Goal: Task Accomplishment & Management: Complete application form

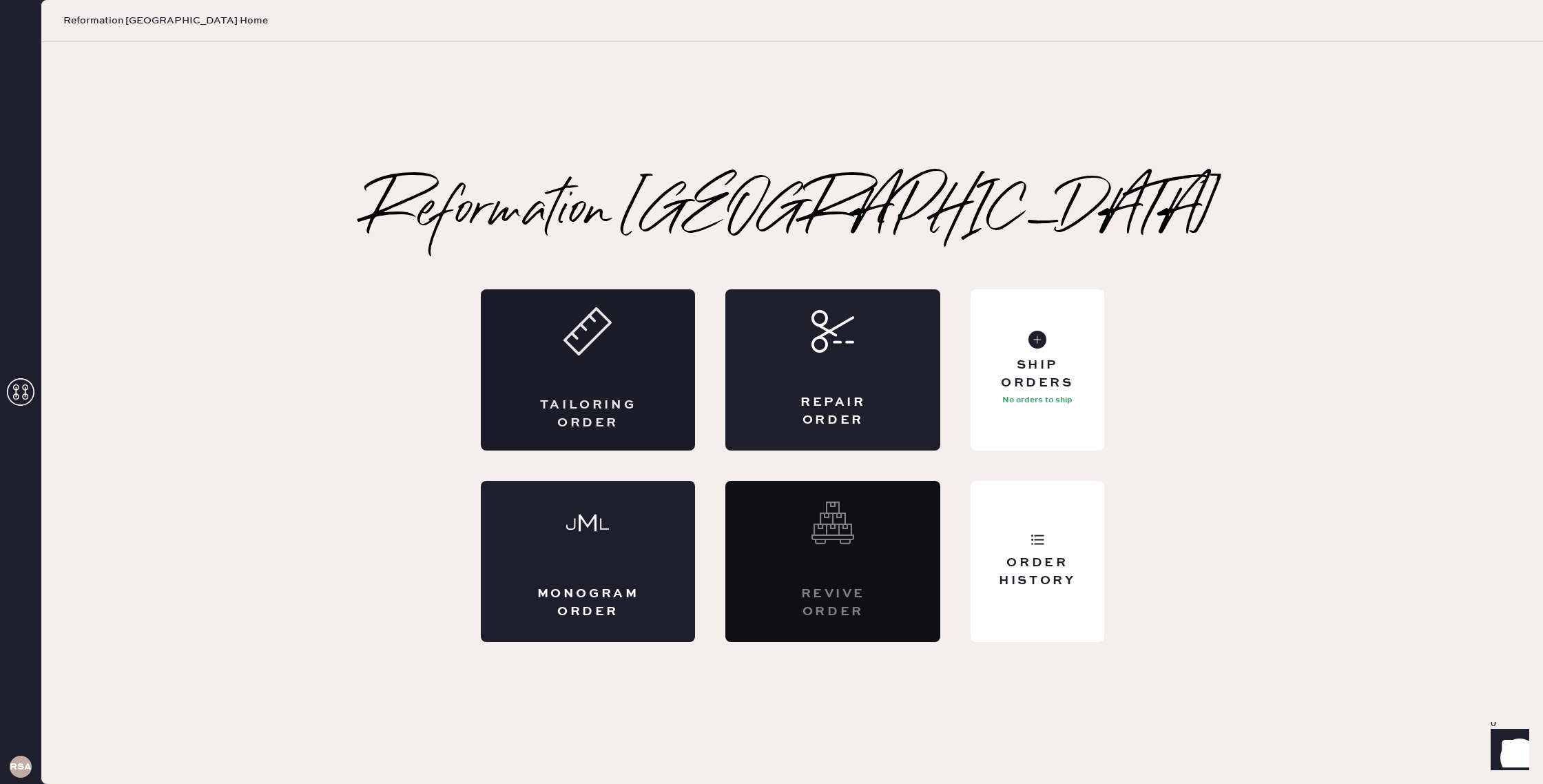
click at [577, 379] on div "Tailoring Order" at bounding box center [588, 370] width 215 height 161
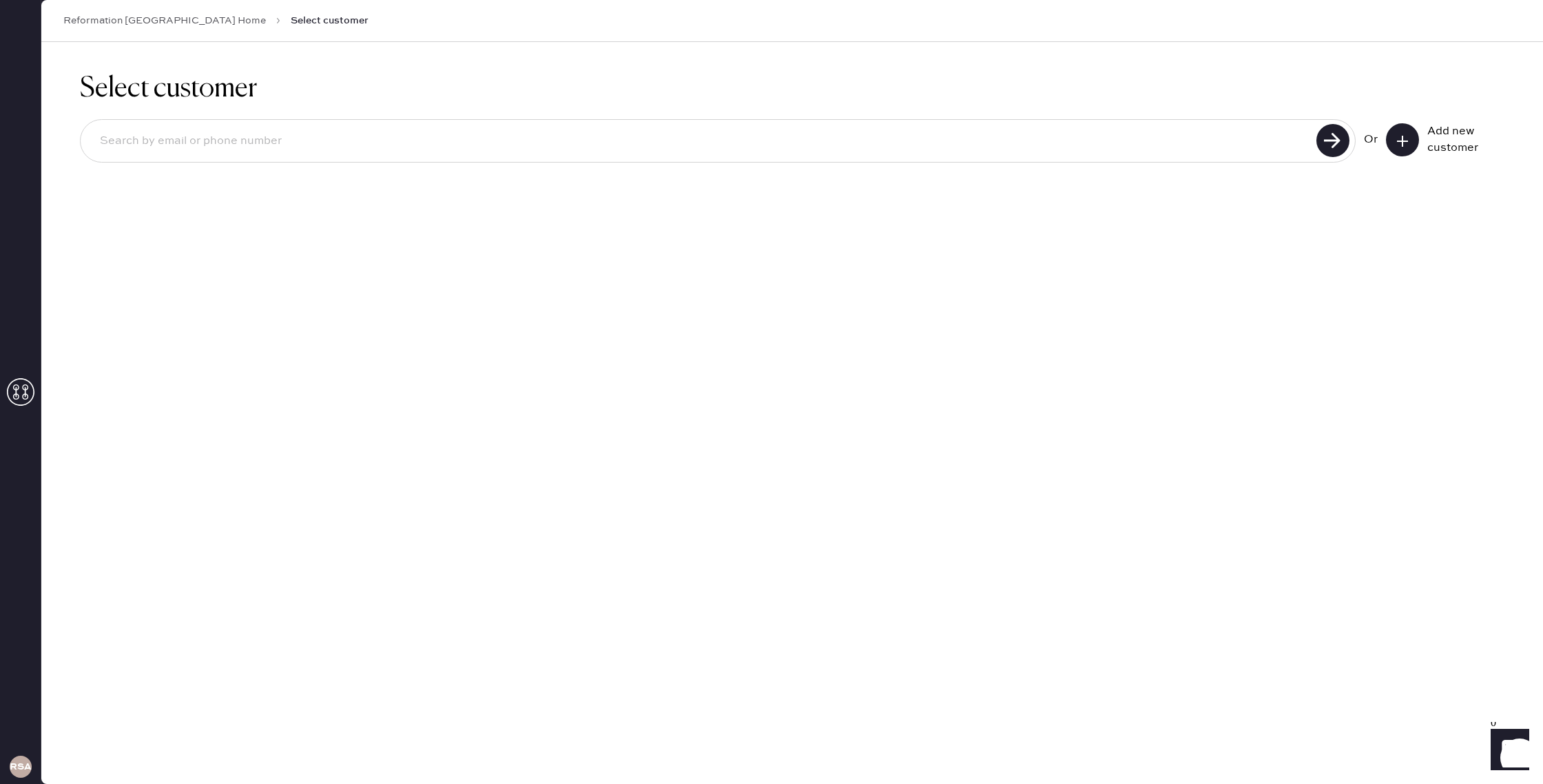
click at [1400, 140] on use at bounding box center [1403, 142] width 11 height 11
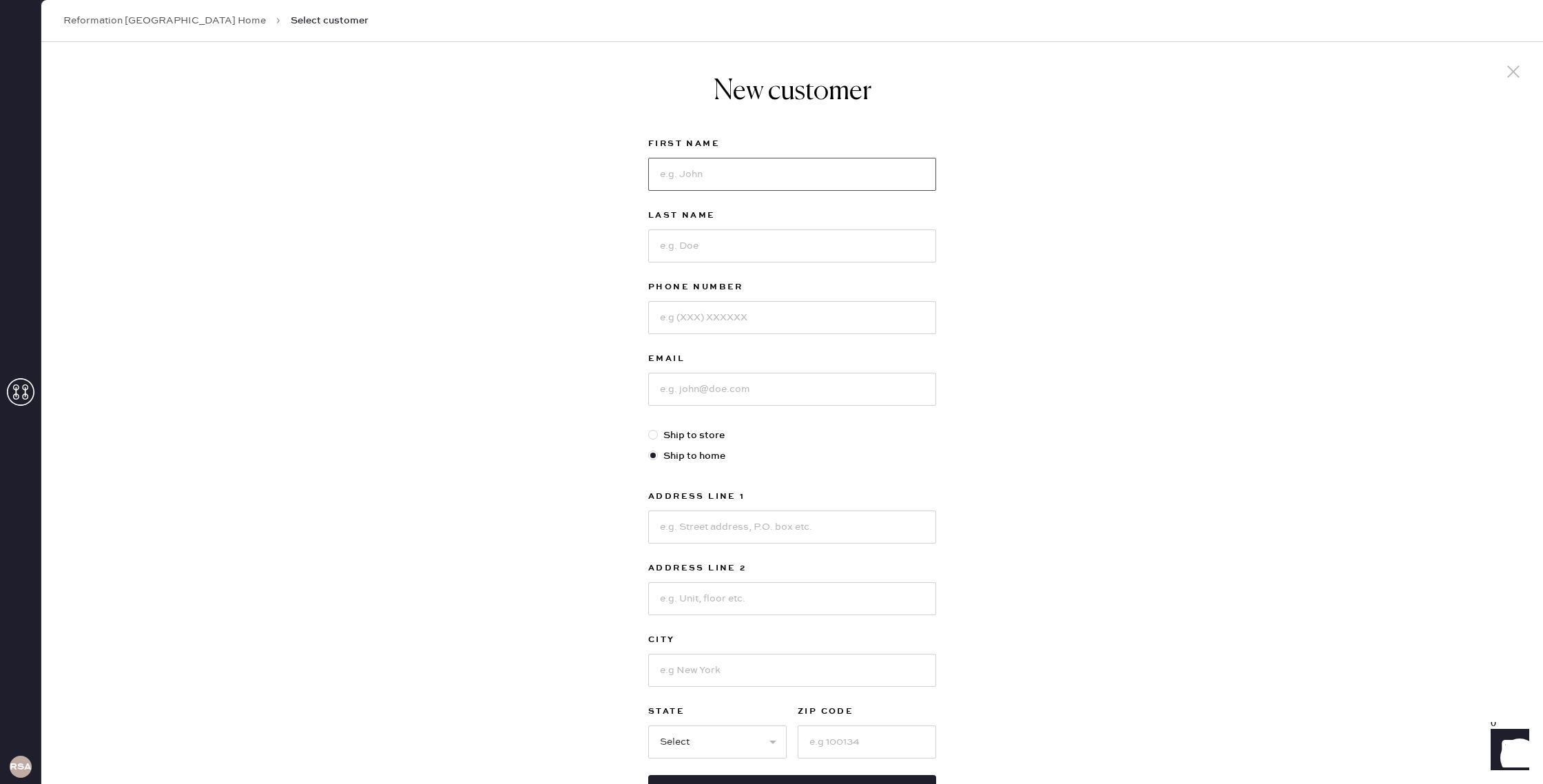
click at [765, 170] on input at bounding box center [792, 174] width 288 height 33
type input "[PERSON_NAME]"
click at [799, 241] on input at bounding box center [792, 246] width 288 height 33
type input "[PERSON_NAME]"
click at [730, 399] on input at bounding box center [792, 389] width 288 height 33
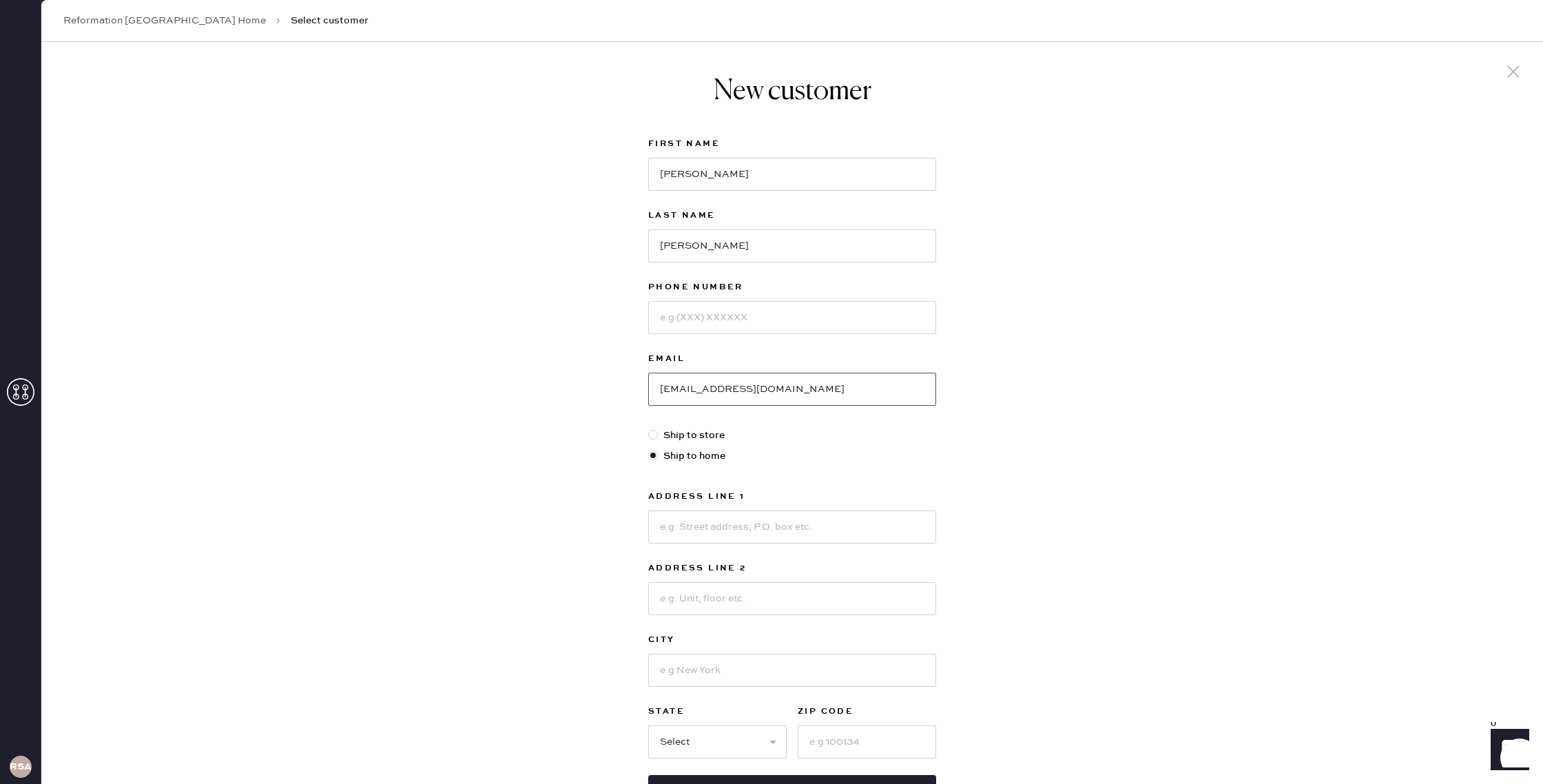
type input "[EMAIL_ADDRESS][DOMAIN_NAME]"
click at [799, 316] on input at bounding box center [792, 317] width 288 height 33
paste input "[PHONE_NUMBER]"
click at [681, 314] on input "[PHONE_NUMBER]" at bounding box center [792, 317] width 288 height 33
click at [660, 320] on input "(8583535656" at bounding box center [792, 317] width 288 height 33
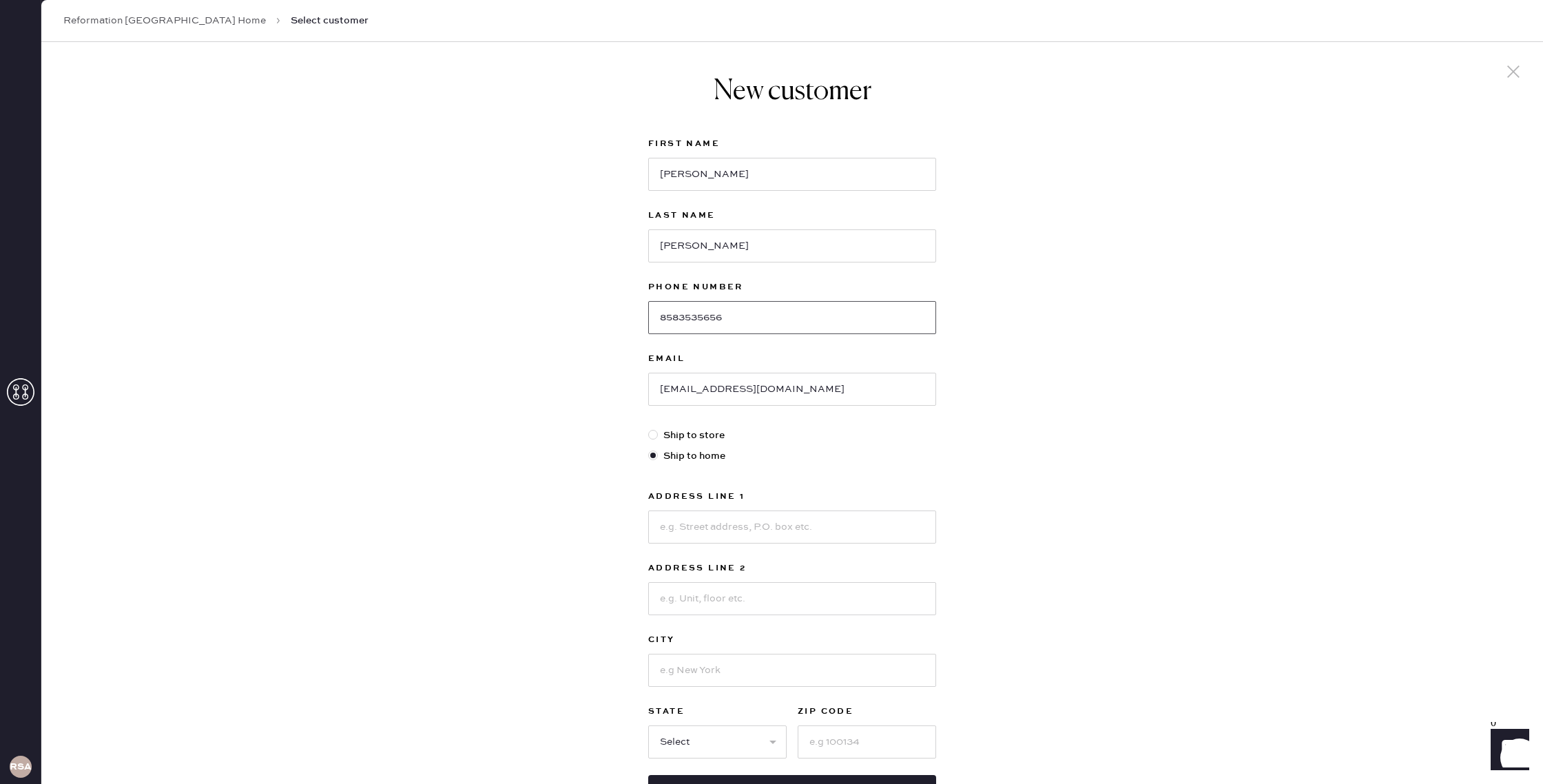
type input "8583535656"
click at [1056, 368] on div "New customer First Name [PERSON_NAME] Last Name [PERSON_NAME] Phone Number [PHO…" at bounding box center [792, 469] width 1502 height 854
click at [774, 520] on input at bounding box center [792, 527] width 288 height 33
paste input "[STREET_ADDRESS]"
type input "[STREET_ADDRESS]"
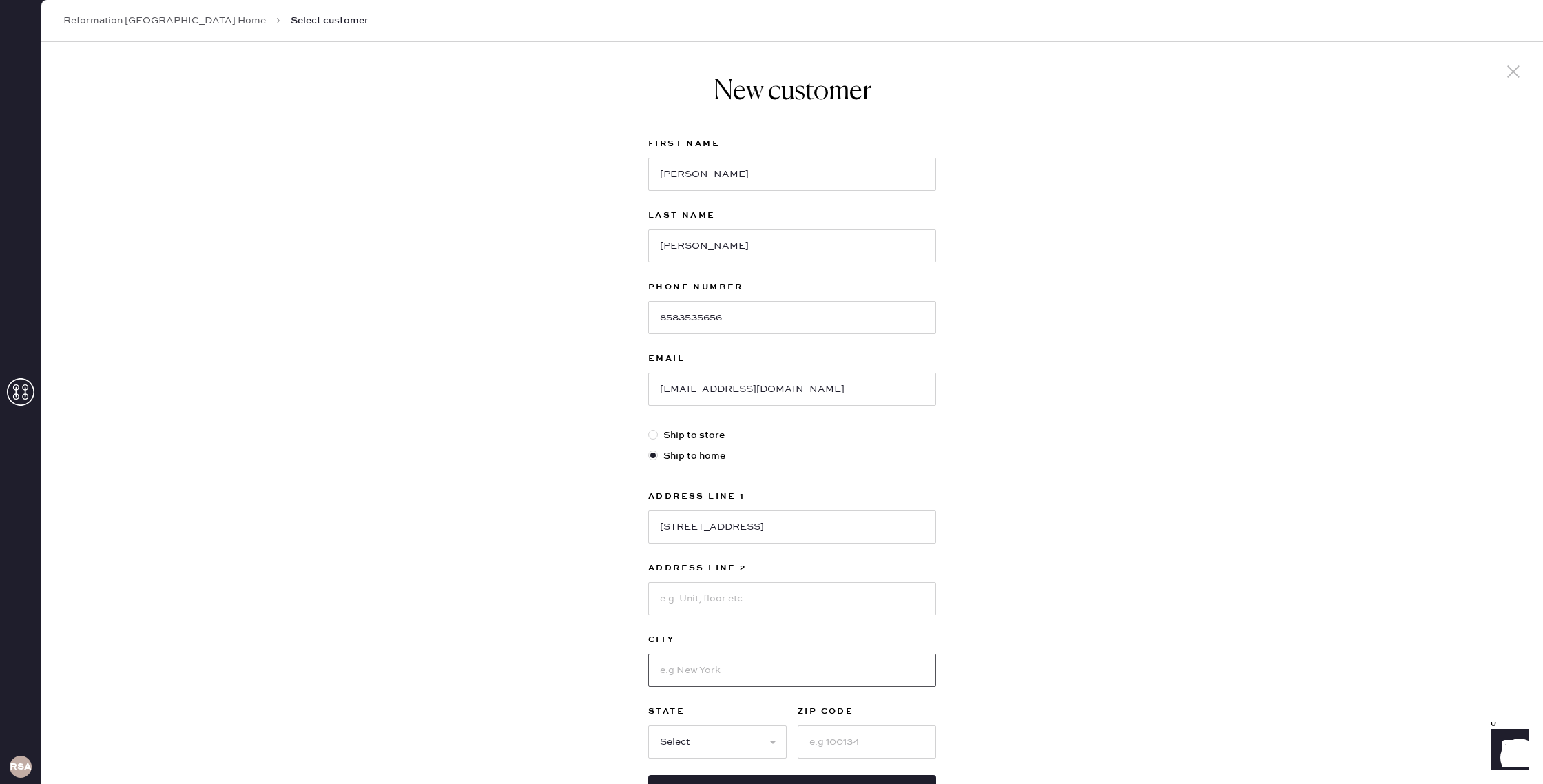
click at [722, 674] on input at bounding box center [792, 670] width 288 height 33
type input "[GEOGRAPHIC_DATA]"
click at [875, 747] on input at bounding box center [867, 742] width 138 height 33
type input "92130"
click at [754, 743] on select "Select AK AL AR AZ CA CO CT [GEOGRAPHIC_DATA] DE FL [GEOGRAPHIC_DATA] HI [GEOGR…" at bounding box center [717, 742] width 138 height 33
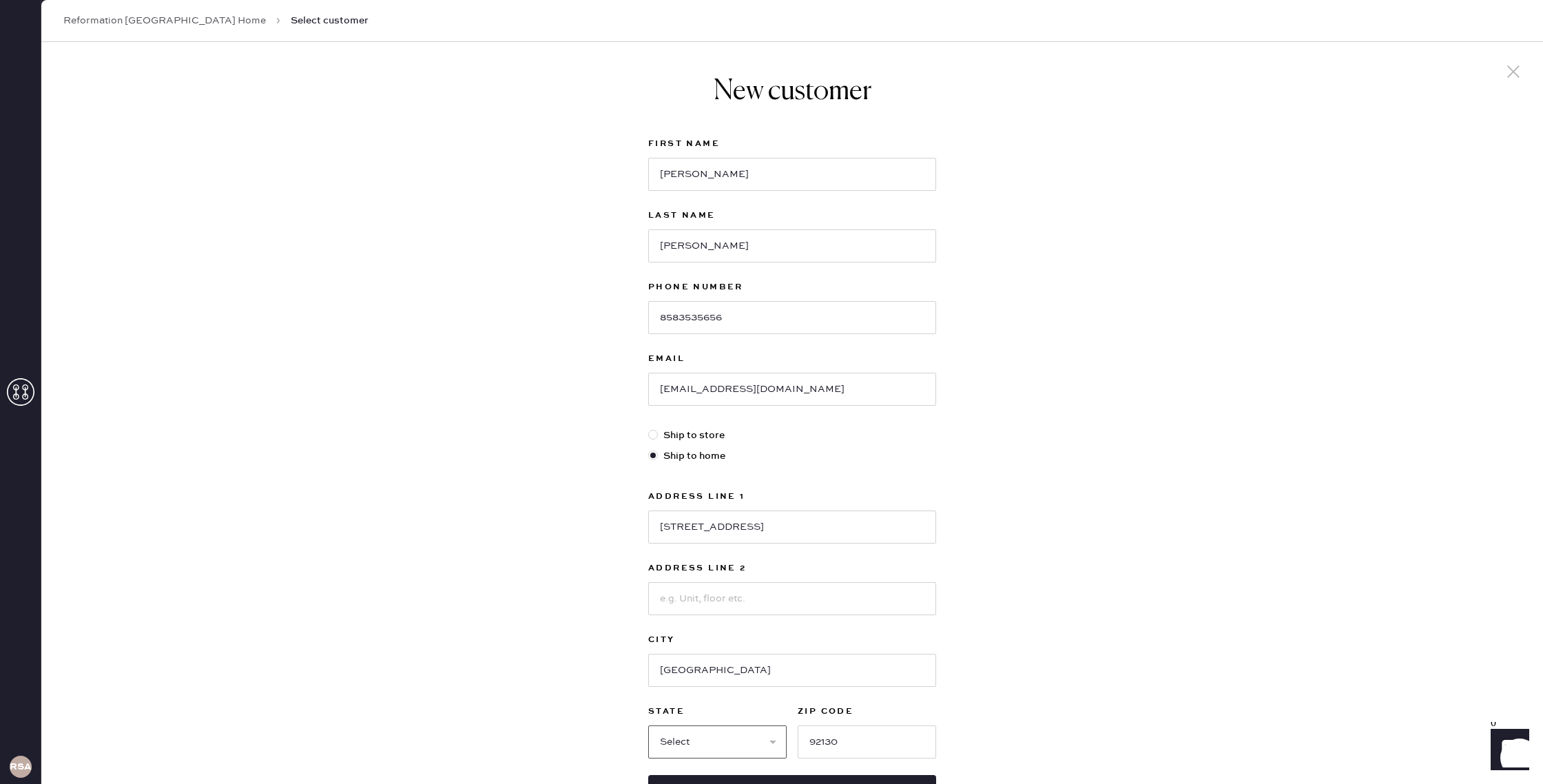
select select "CA"
click at [648, 725] on select "Select AK AL AR AZ CA CO CT [GEOGRAPHIC_DATA] DE FL [GEOGRAPHIC_DATA] HI [GEOGR…" at bounding box center [717, 742] width 138 height 33
click at [1259, 318] on div "New customer First Name [PERSON_NAME] Last Name [PERSON_NAME] Phone Number [PHO…" at bounding box center [792, 469] width 1502 height 854
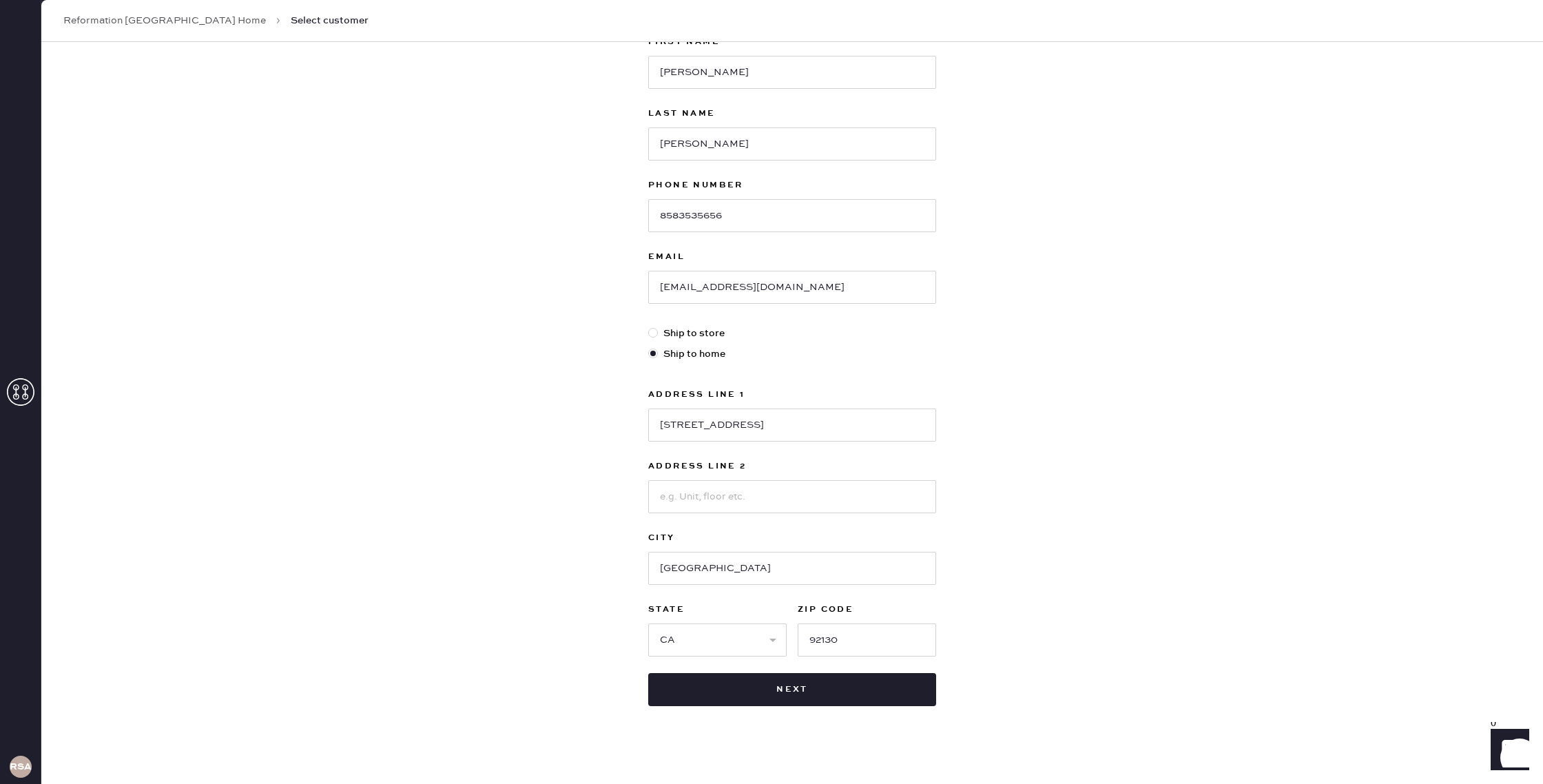
scroll to position [112, 0]
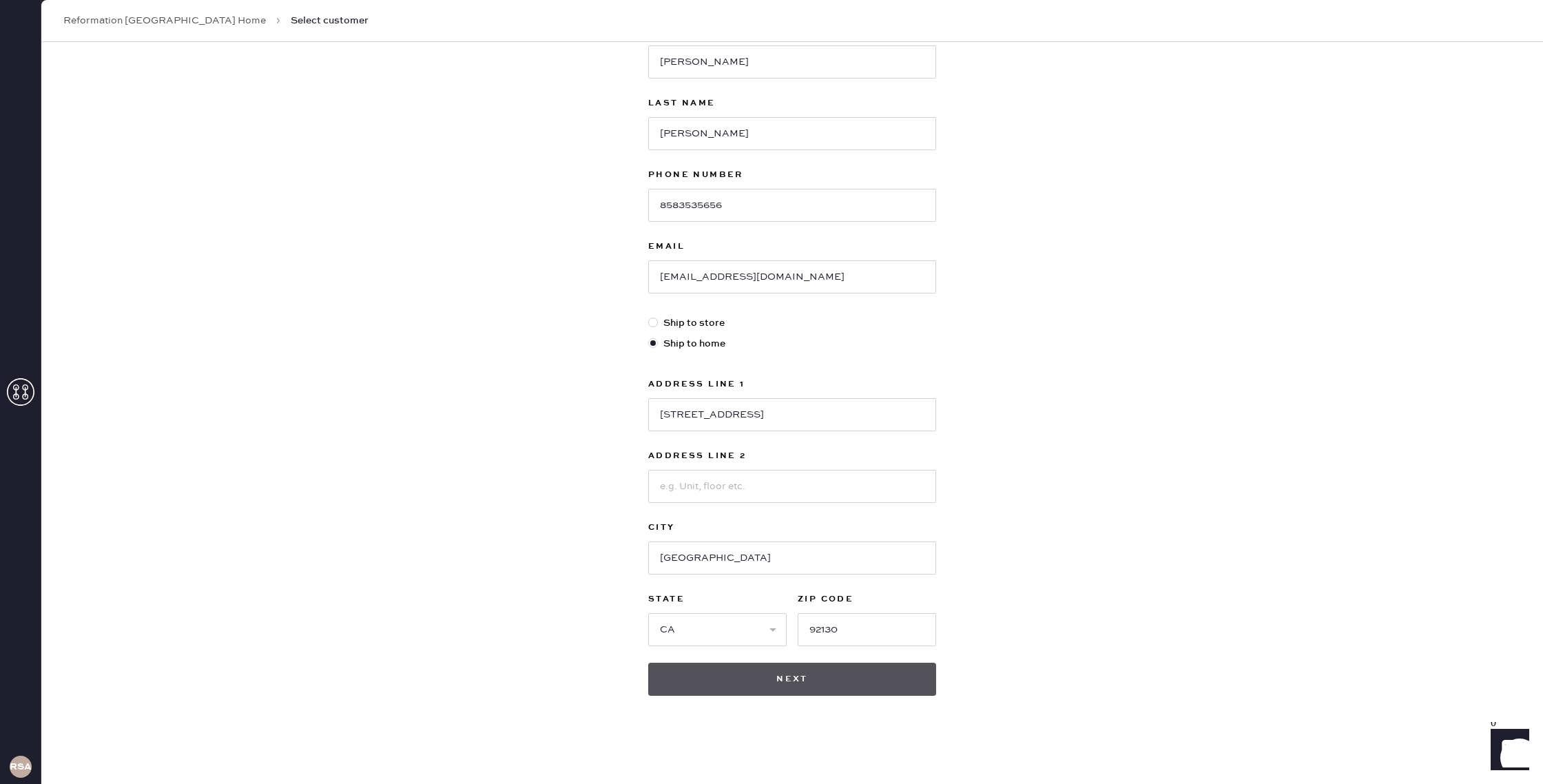
click at [793, 675] on button "Next" at bounding box center [792, 679] width 288 height 33
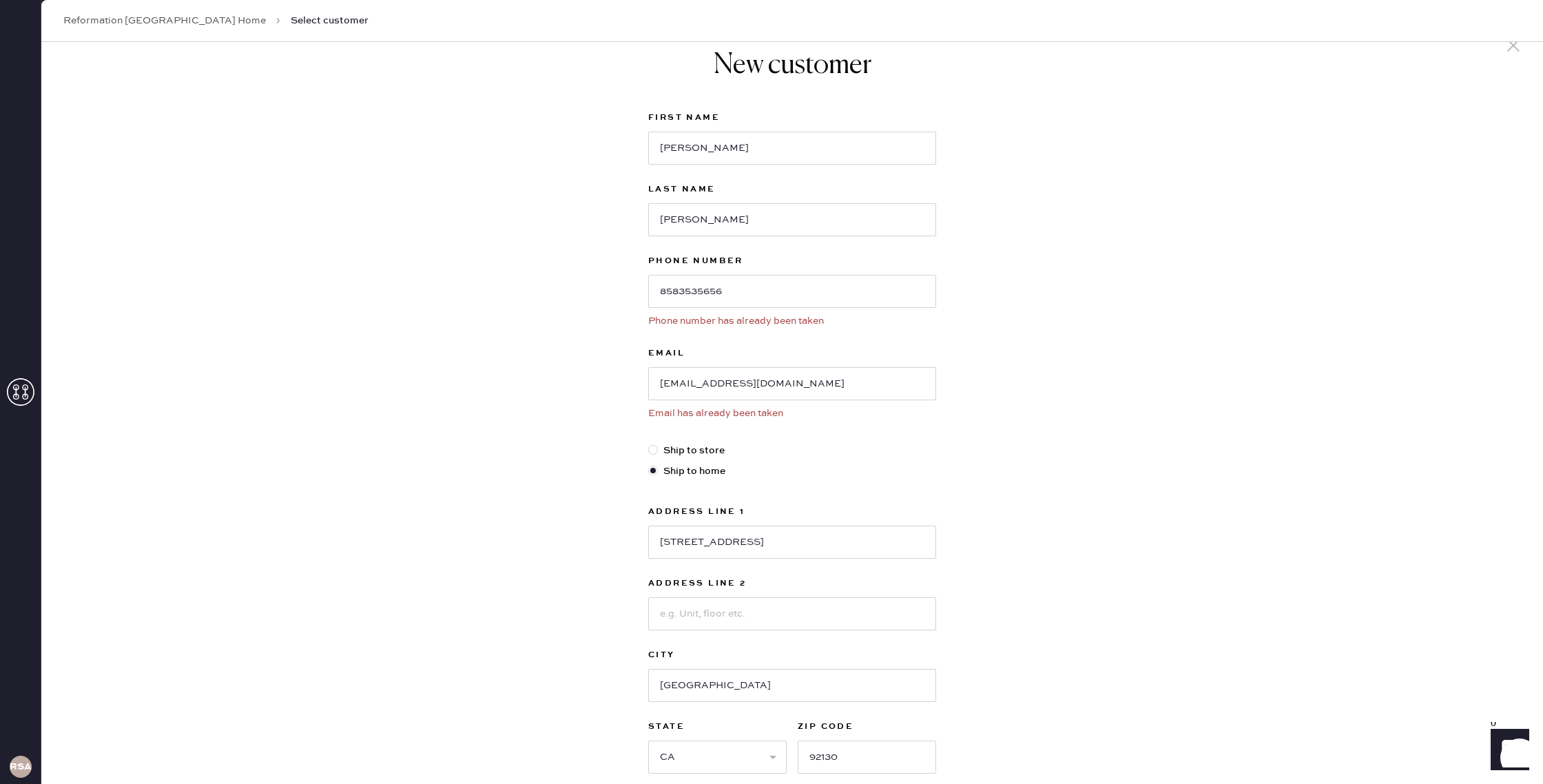
scroll to position [0, 0]
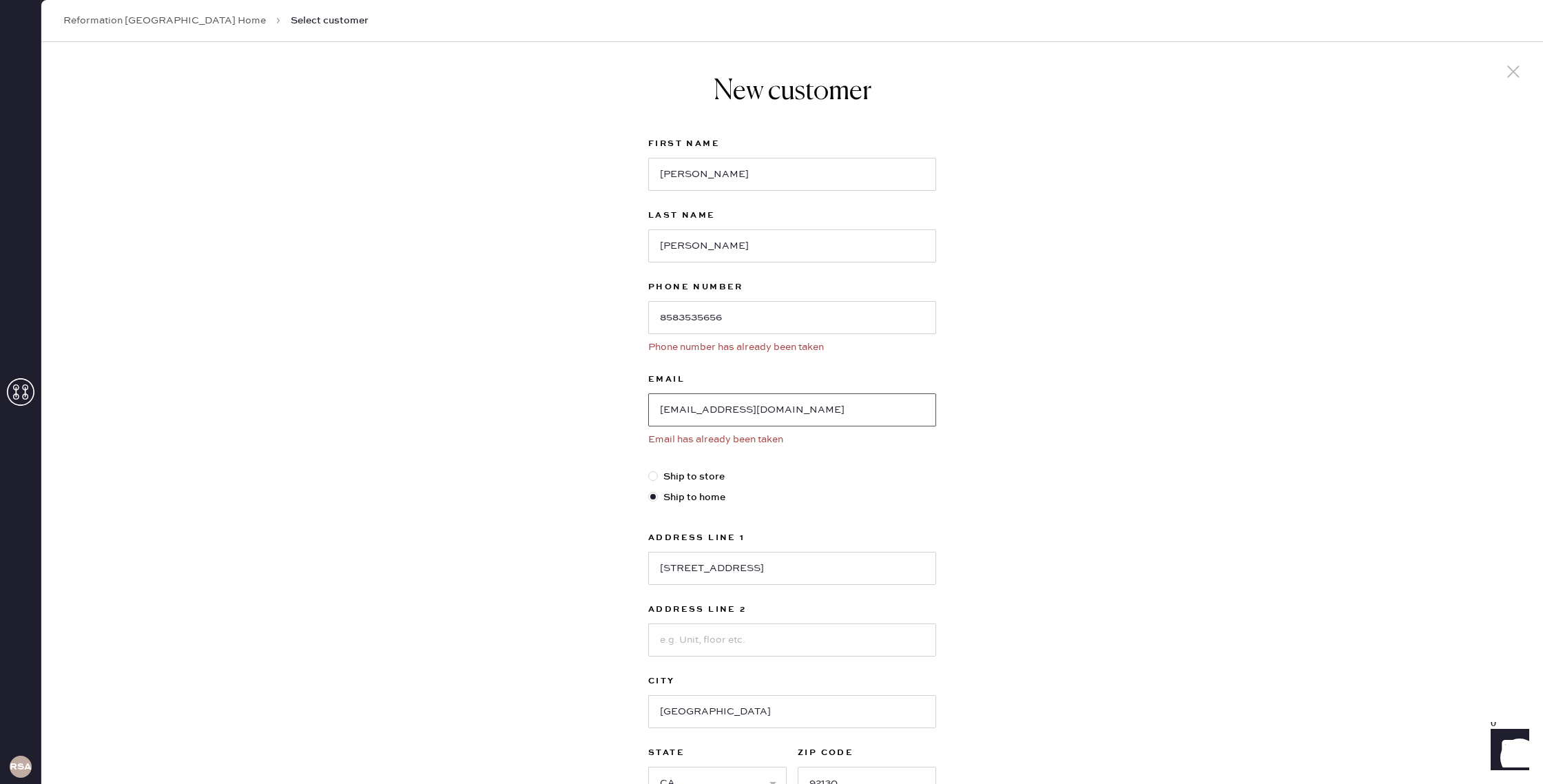
drag, startPoint x: 797, startPoint y: 412, endPoint x: 625, endPoint y: 405, distance: 172.1
click at [625, 405] on div "New customer First Name [PERSON_NAME] Last Name [PERSON_NAME] Phone Number [PHO…" at bounding box center [792, 490] width 1502 height 895
click at [1507, 70] on use at bounding box center [1513, 71] width 12 height 12
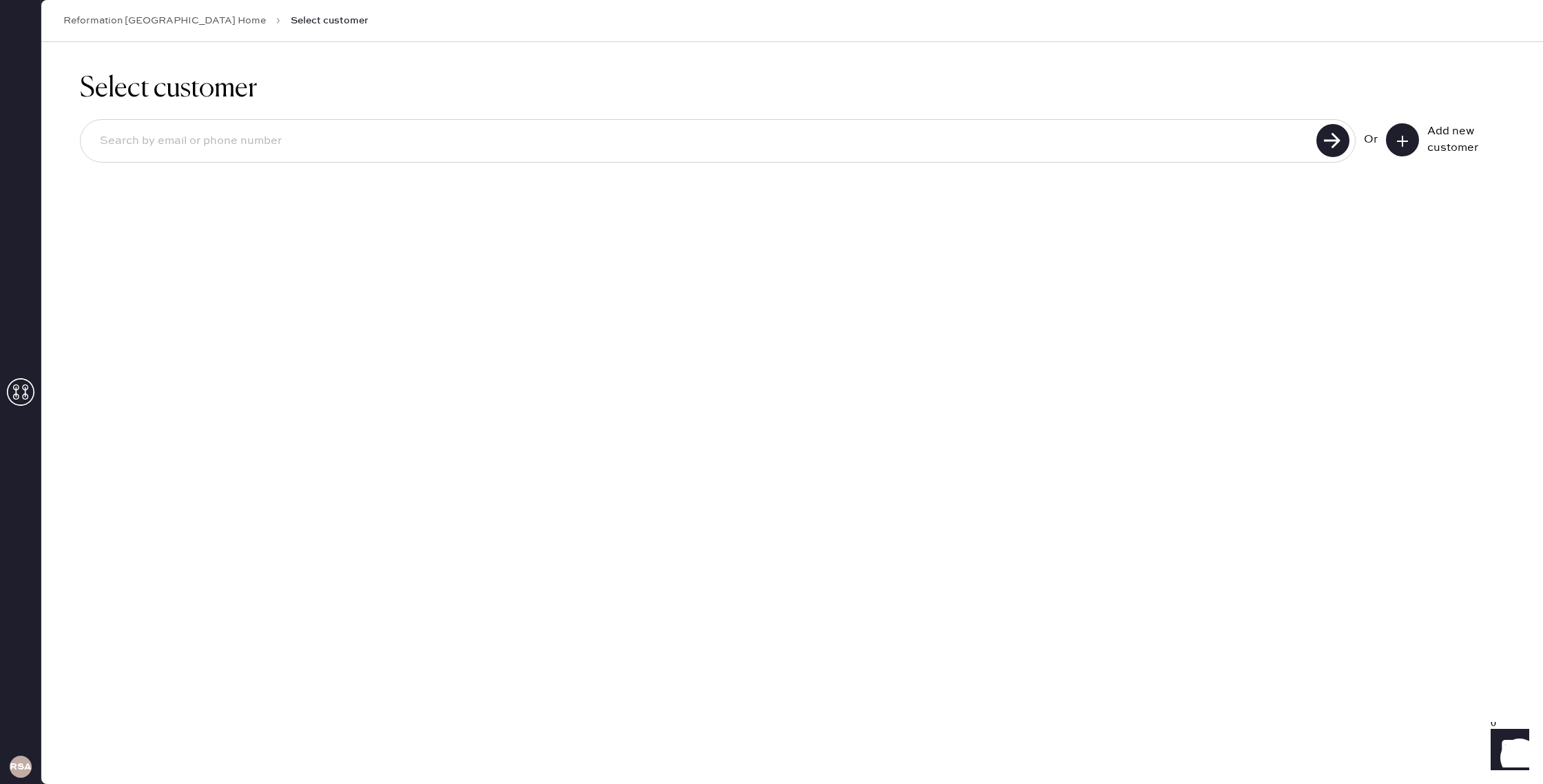
click at [1191, 146] on input at bounding box center [700, 141] width 1223 height 32
paste input "[EMAIL_ADDRESS][DOMAIN_NAME]"
type input "[EMAIL_ADDRESS][DOMAIN_NAME]"
click at [1326, 134] on use at bounding box center [1332, 140] width 33 height 33
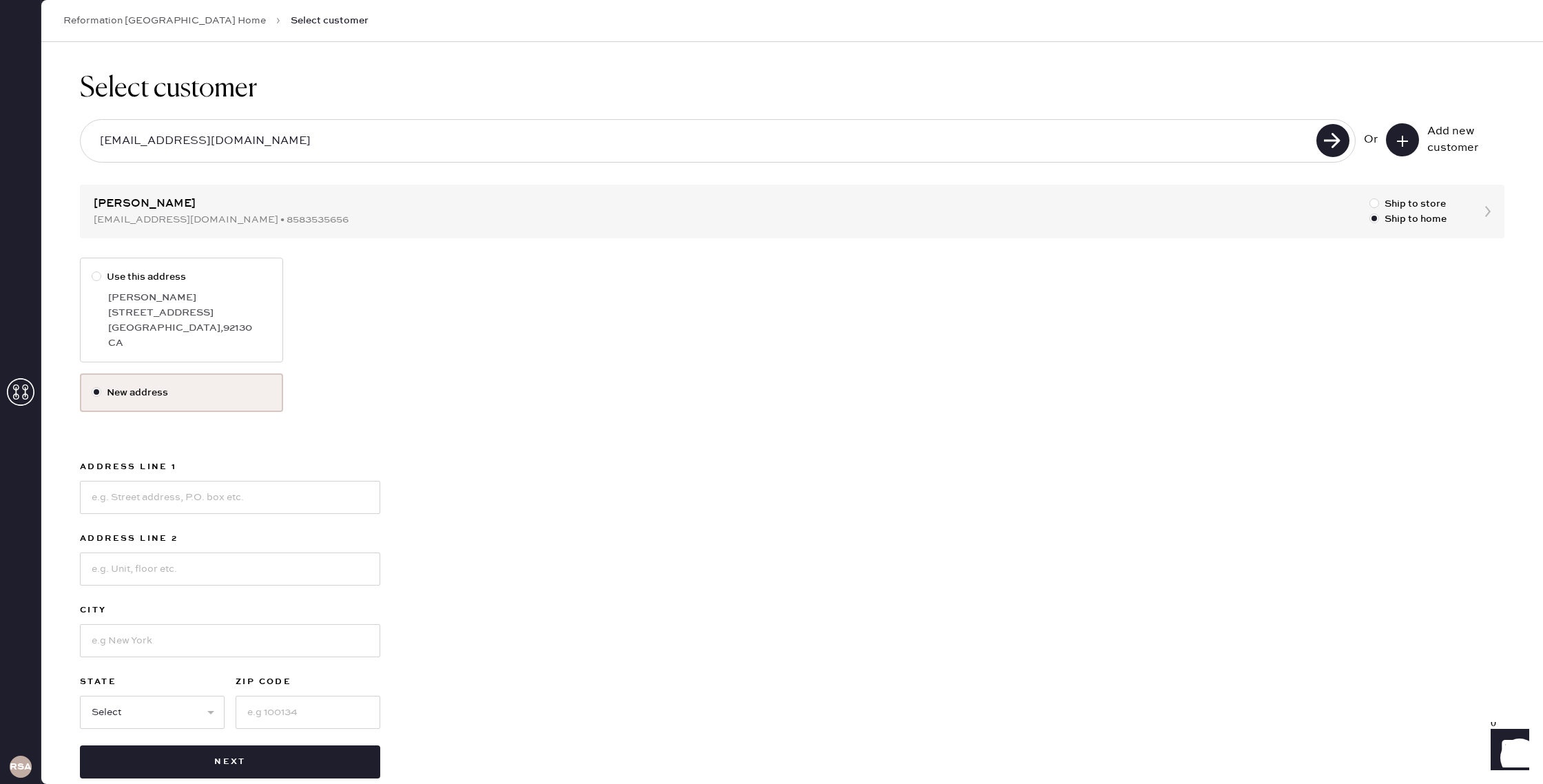
click at [208, 297] on div "[PERSON_NAME]" at bounding box center [190, 298] width 163 height 15
click at [92, 270] on input "Use this address" at bounding box center [92, 269] width 1 height 1
radio input "true"
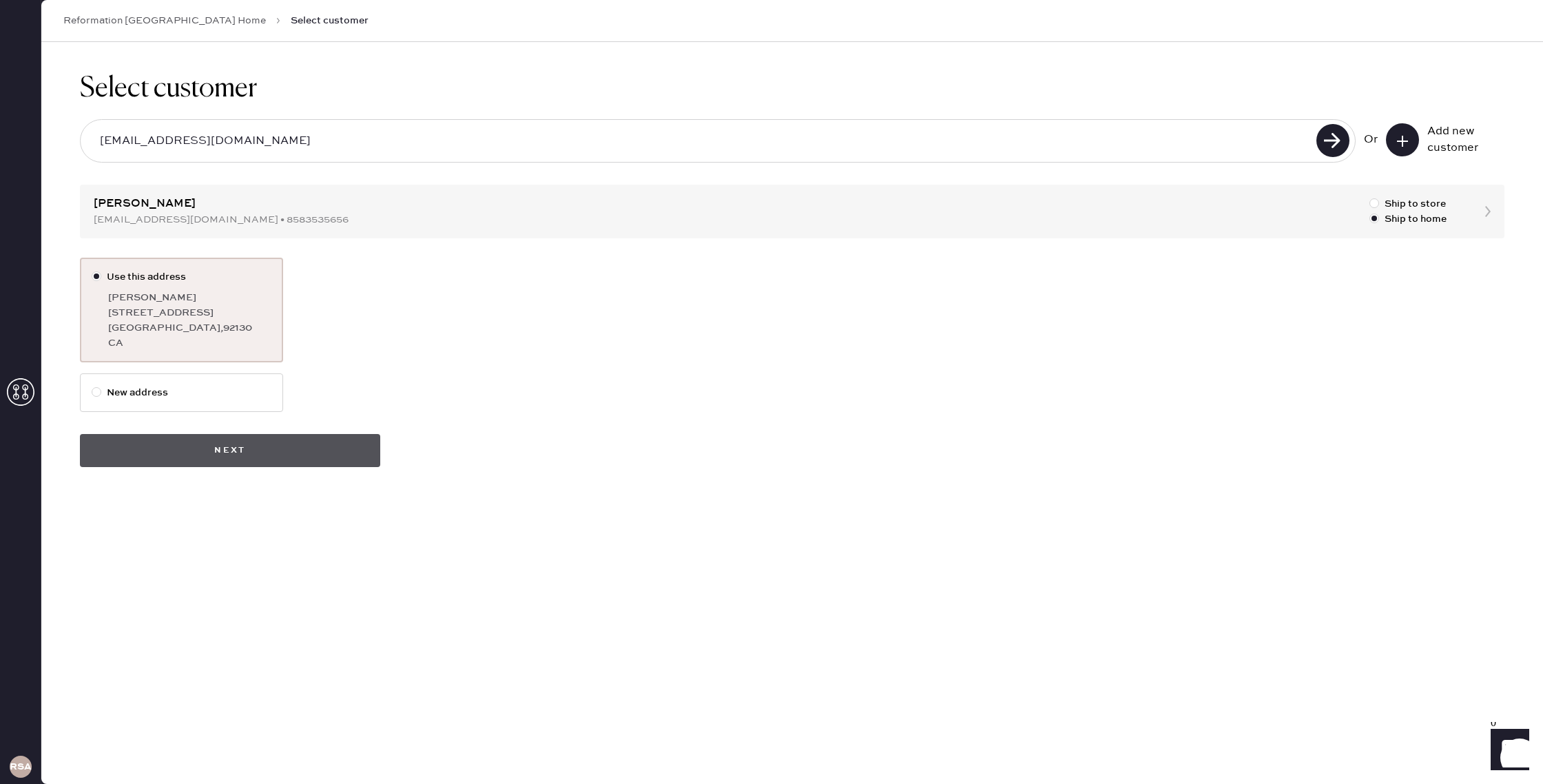
click at [326, 451] on button "Next" at bounding box center [229, 451] width 300 height 33
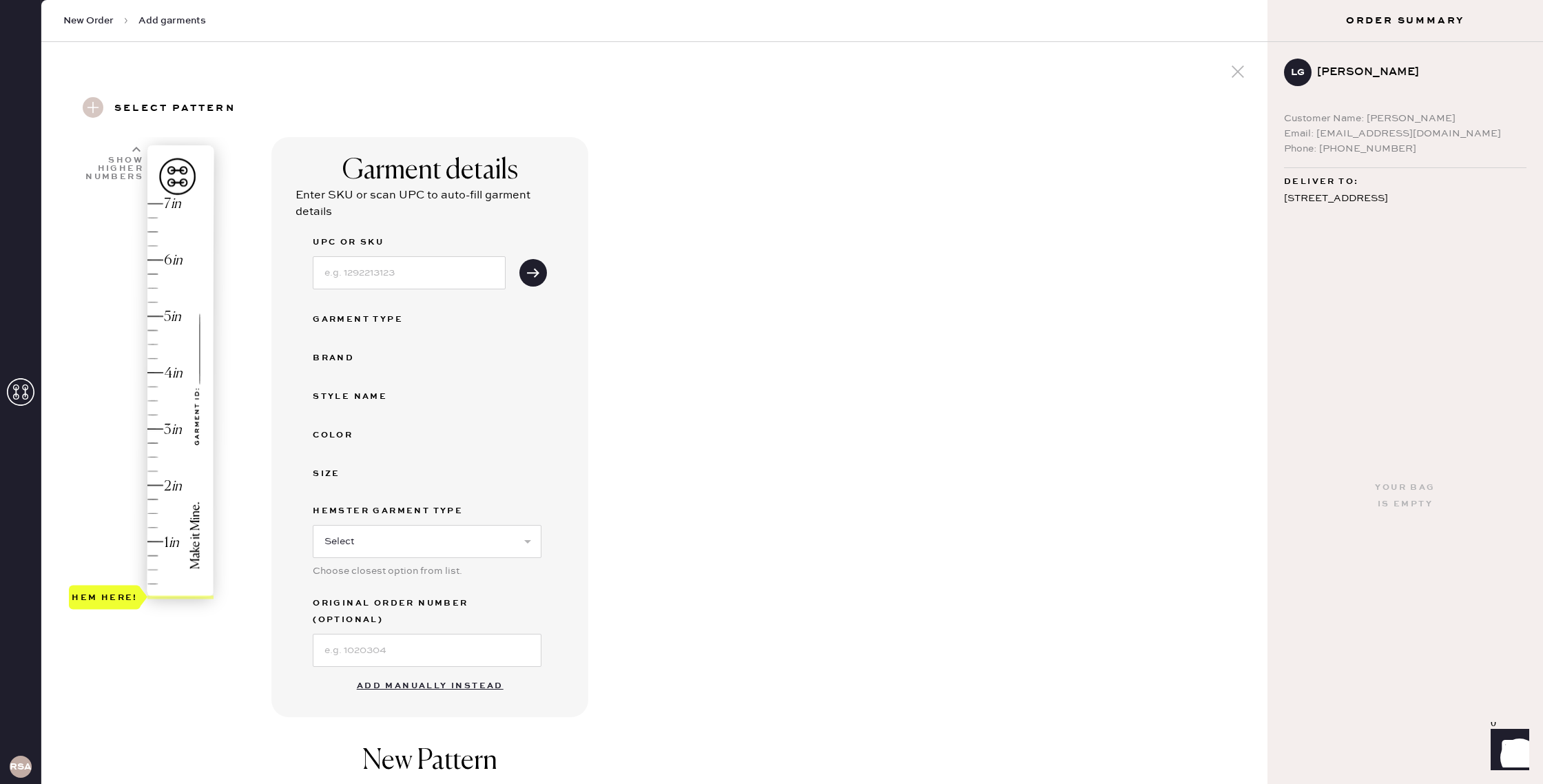
scroll to position [28, 0]
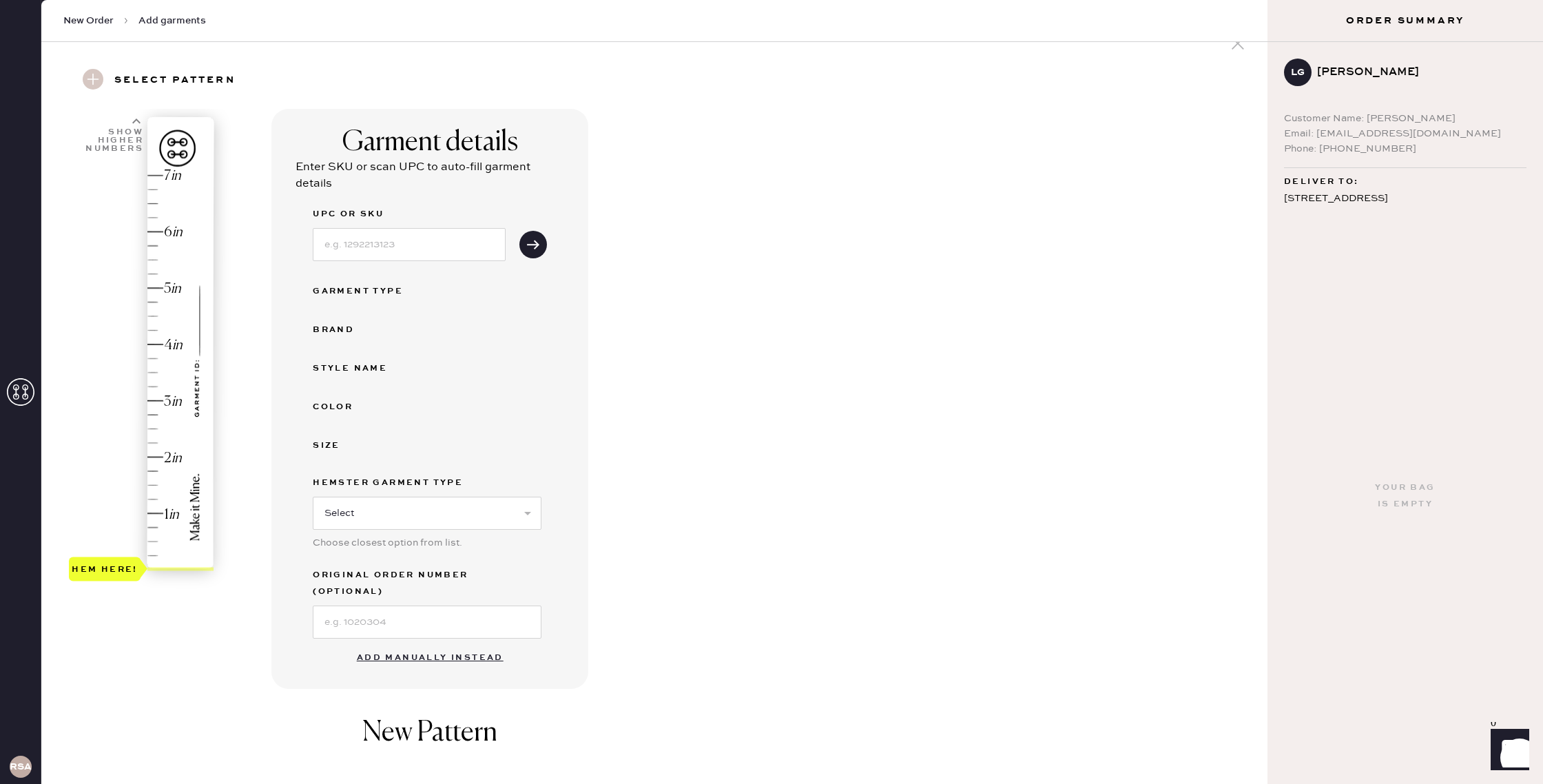
click at [429, 645] on button "Add manually instead" at bounding box center [430, 658] width 163 height 28
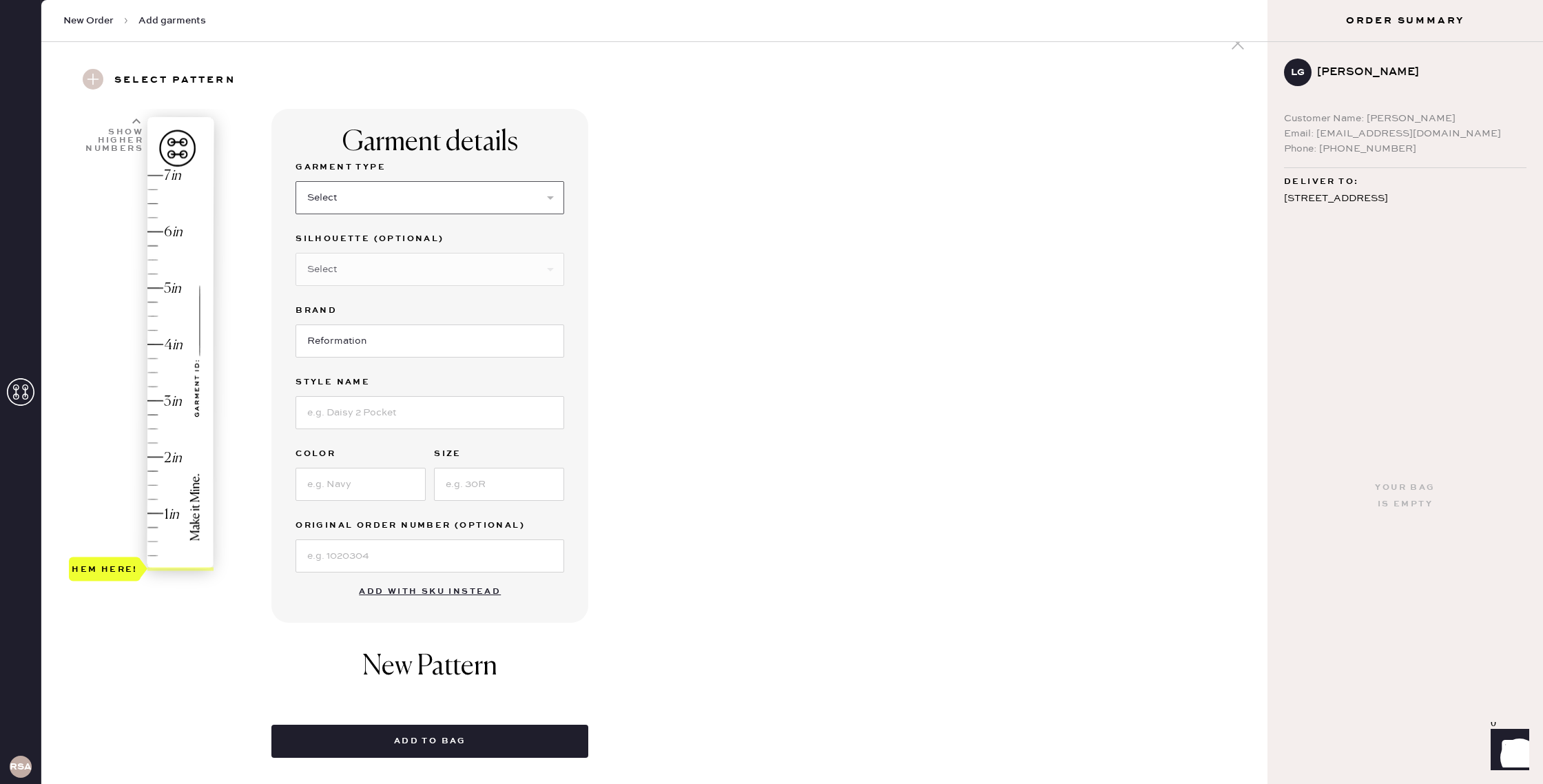
click at [438, 190] on select "Select Basic Skirt Jeans Leggings Pants Shorts Basic Sleeved Dress Basic Sleeve…" at bounding box center [429, 198] width 268 height 33
select select "6"
click at [295, 181] on select "Select Basic Skirt Jeans Leggings Pants Shorts Basic Sleeved Dress Basic Sleeve…" at bounding box center [429, 198] width 268 height 33
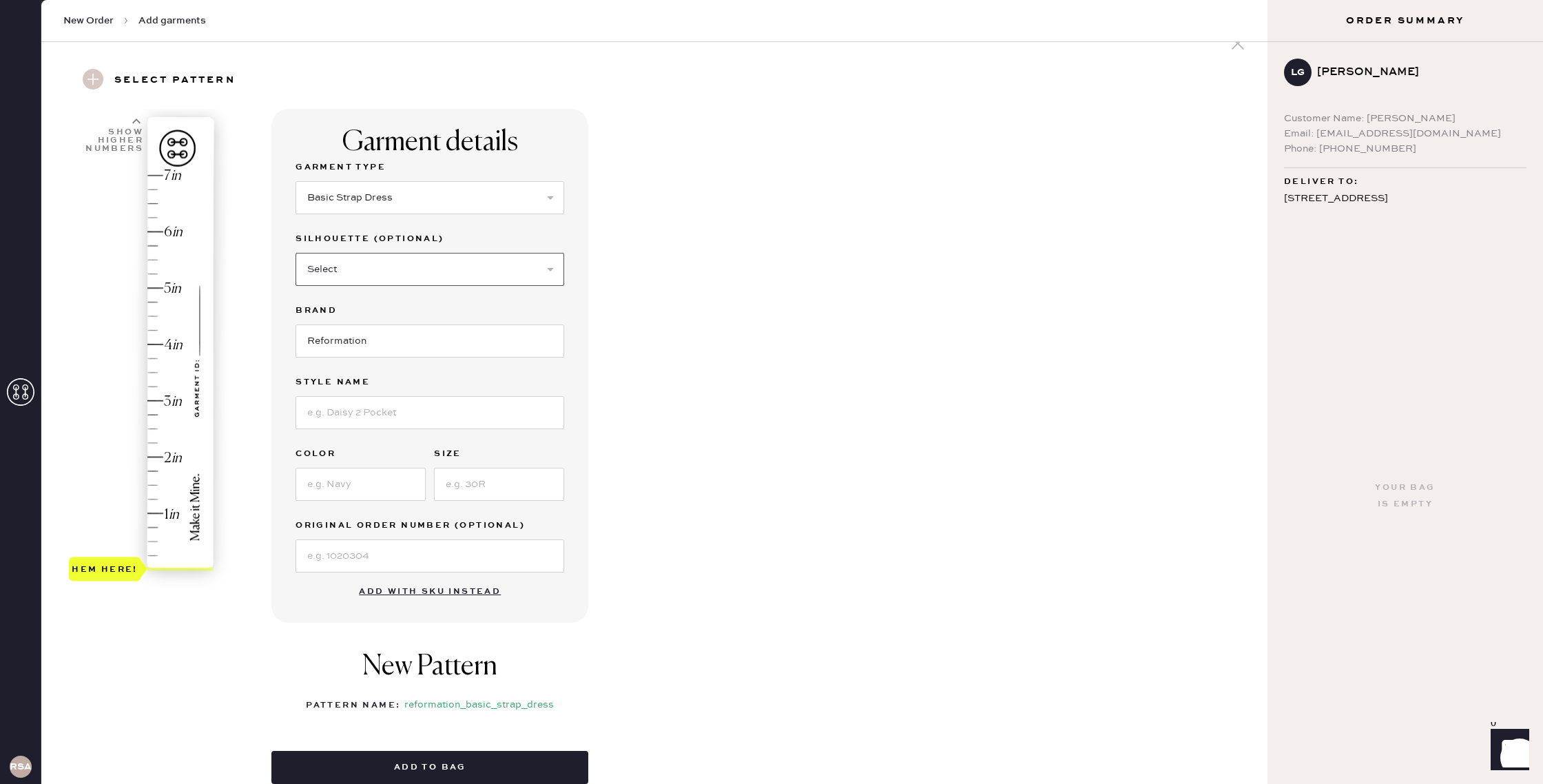
click at [415, 264] on select "Select Maxi Dress Midi Dress Mini Dress Other" at bounding box center [429, 269] width 268 height 33
click at [394, 416] on input at bounding box center [429, 412] width 268 height 33
type input "Tripoli Dress"
click at [368, 488] on input at bounding box center [360, 484] width 130 height 33
type input "Chrysanthemum"
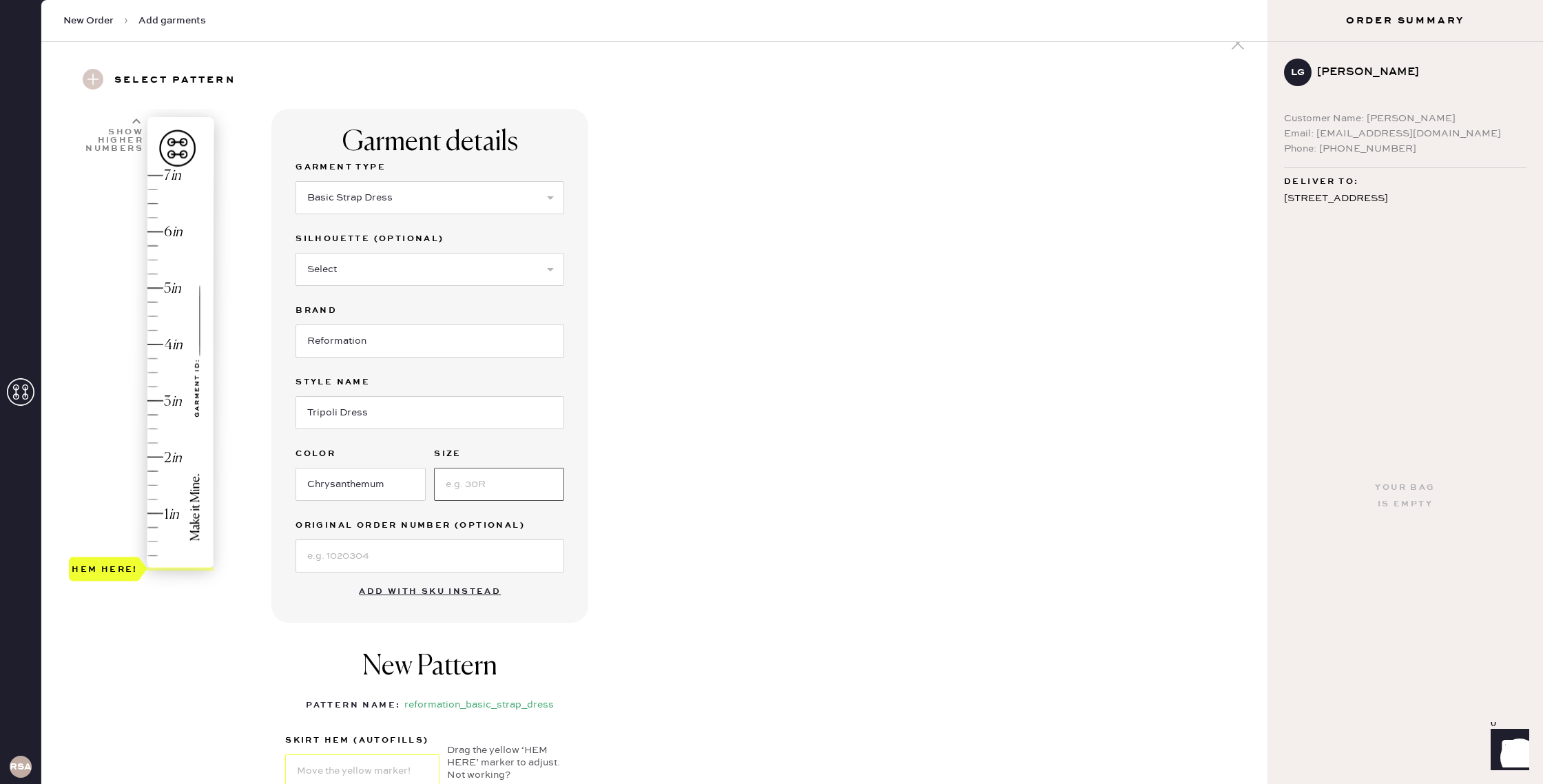
click at [508, 486] on input at bounding box center [499, 484] width 130 height 33
type input "4"
drag, startPoint x: 120, startPoint y: 568, endPoint x: 147, endPoint y: 250, distance: 319.1
click at [147, 250] on div "Hem here!" at bounding box center [142, 372] width 146 height 407
type input "4.75"
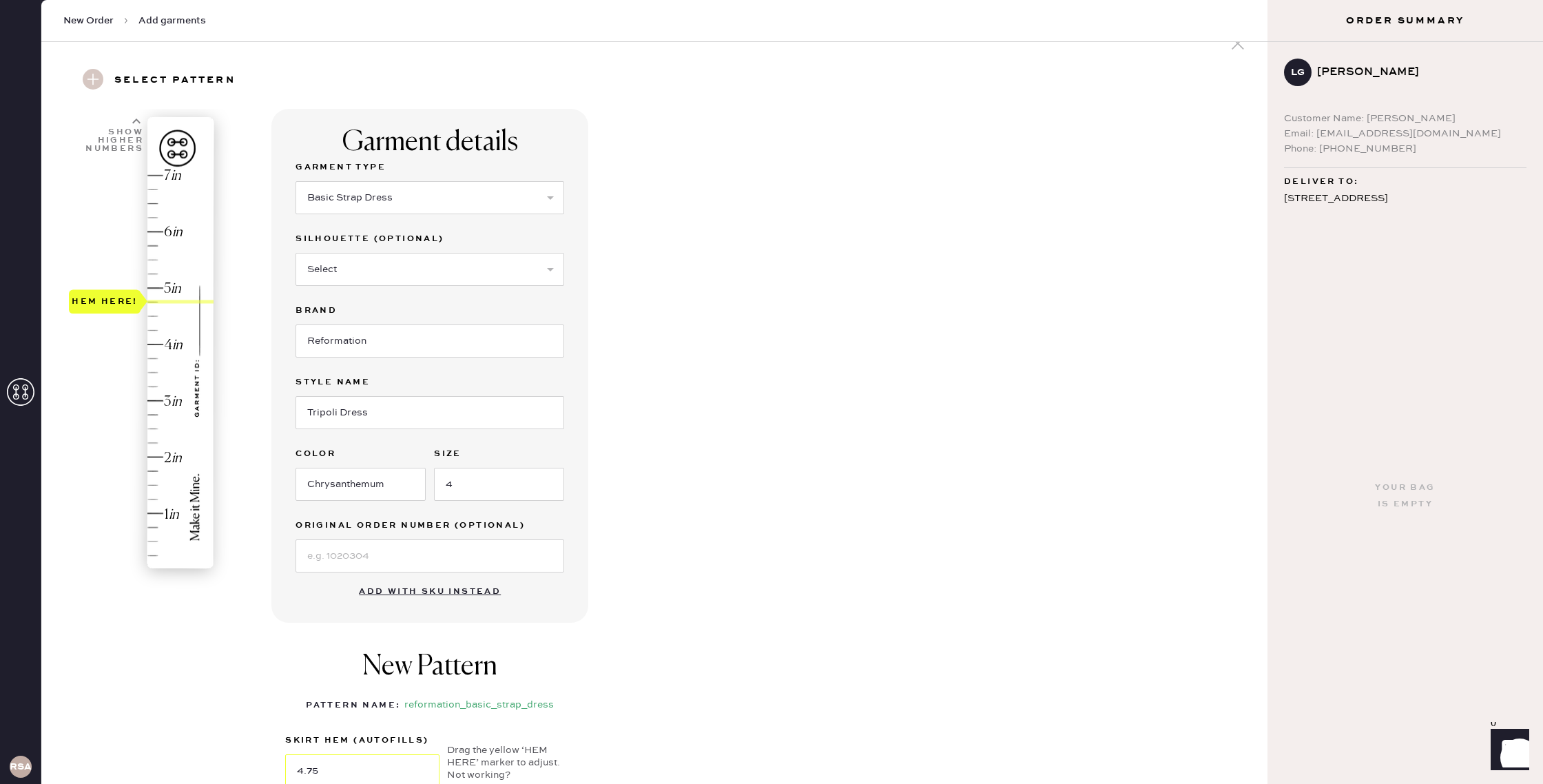
drag, startPoint x: 133, startPoint y: 248, endPoint x: 138, endPoint y: 303, distance: 55.2
click at [138, 303] on div "Hem here!" at bounding box center [105, 303] width 72 height 24
click at [220, 306] on div "1 in 2 in 3 in 4 in 5 in 6 in 7 in Show higher numbers Show lower numbers Hem h…" at bounding box center [654, 520] width 1204 height 821
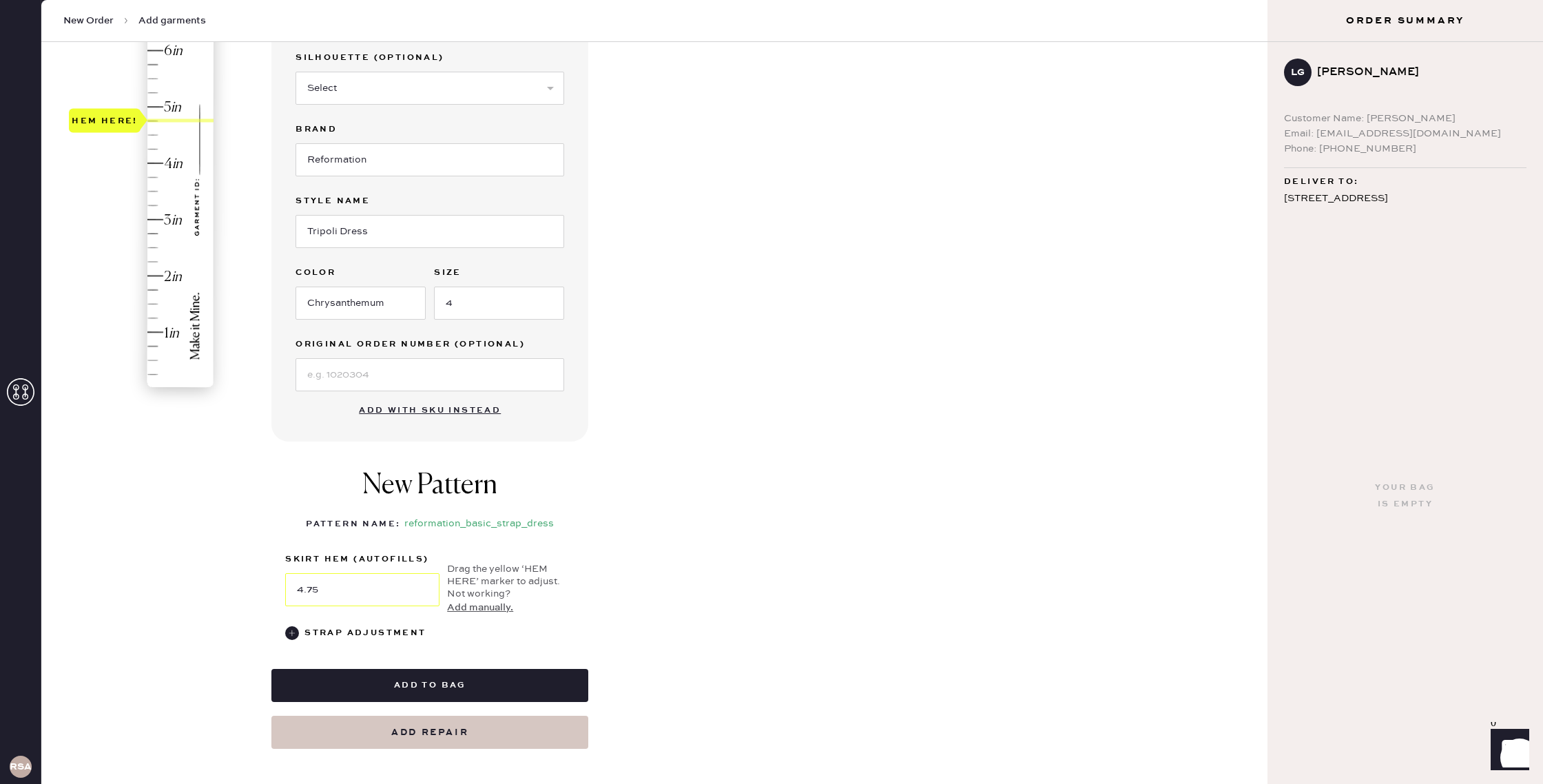
scroll to position [237, 0]
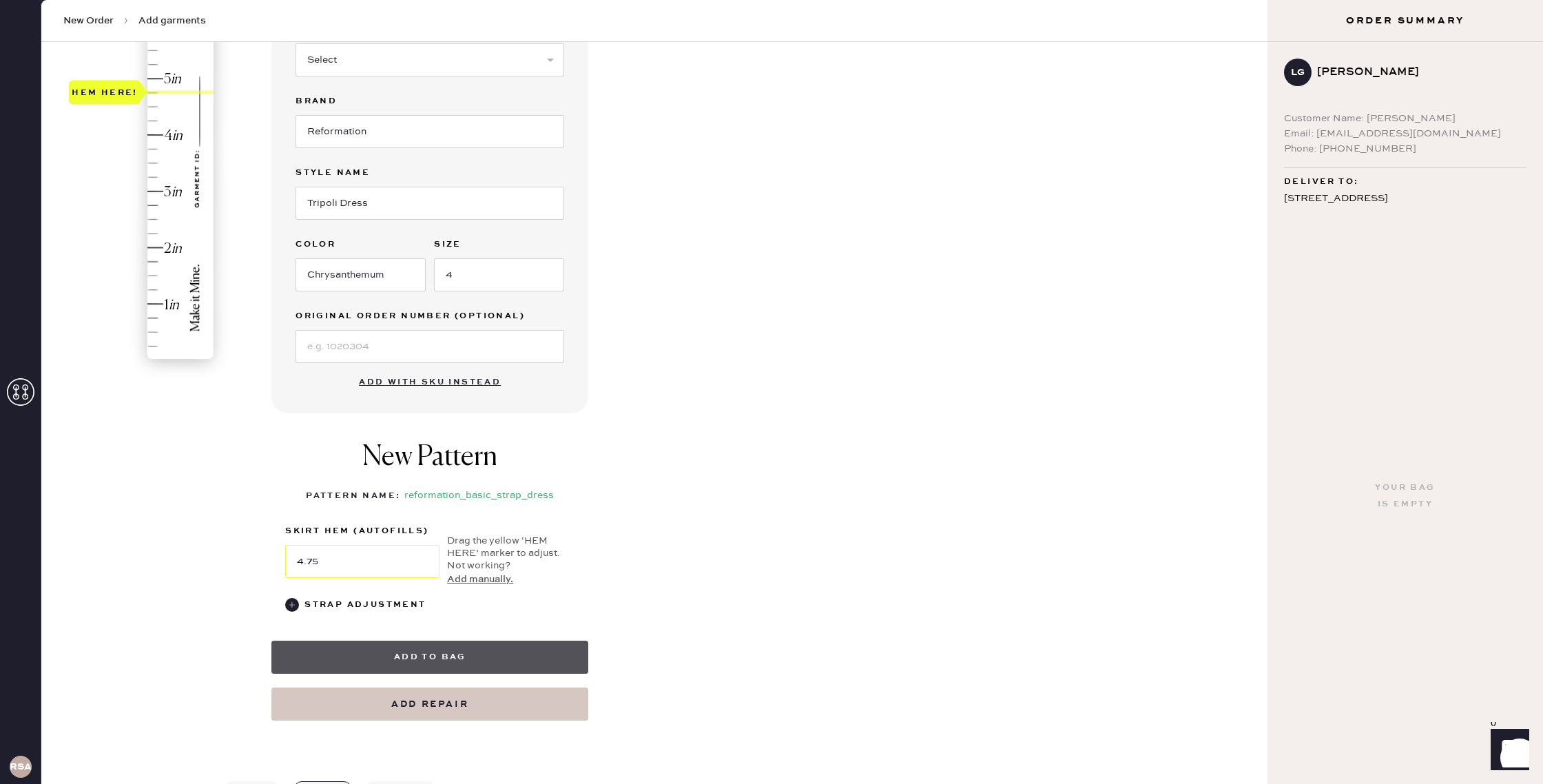
click at [507, 660] on button "Add to bag" at bounding box center [430, 657] width 317 height 33
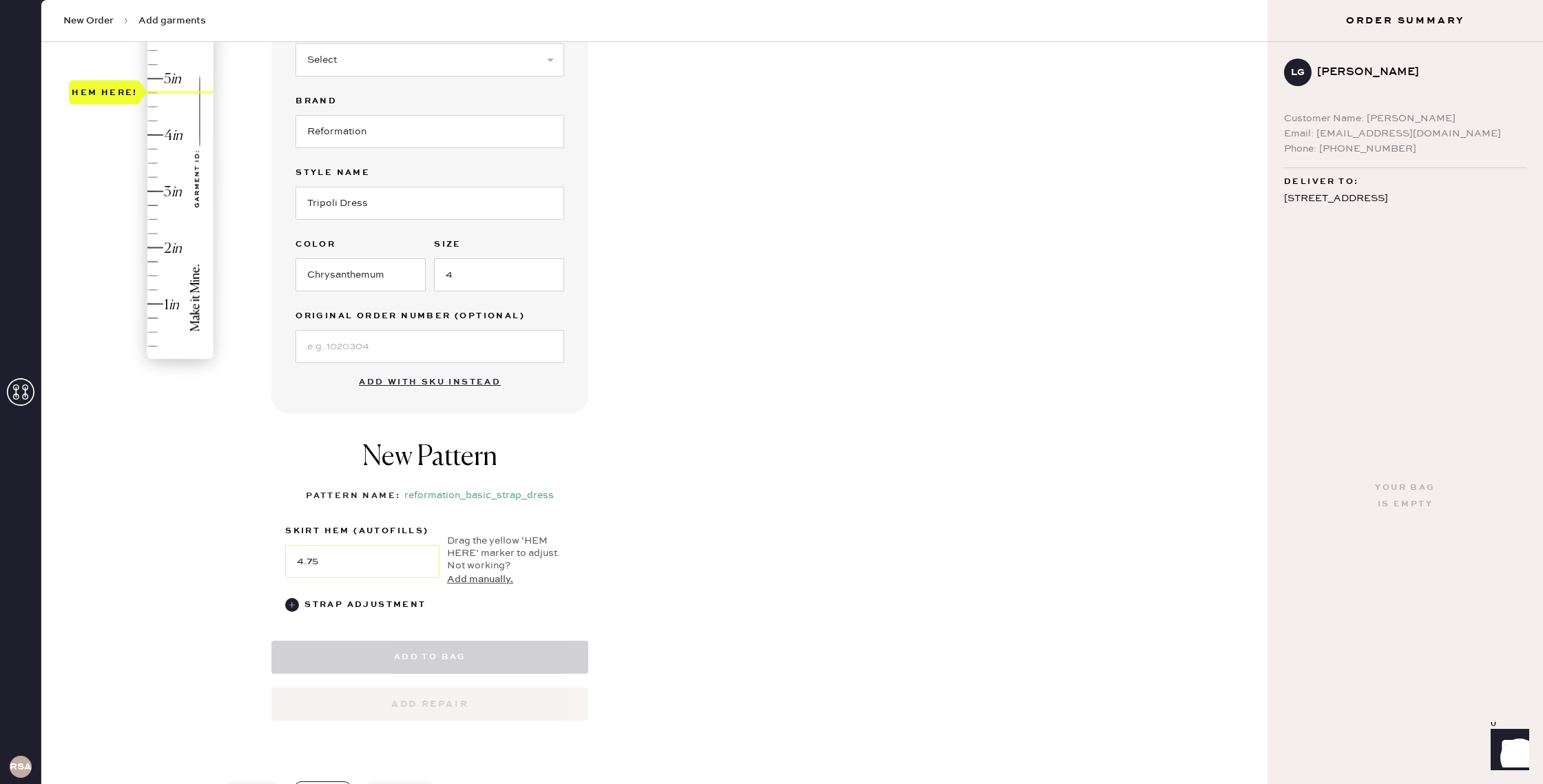
select select "6"
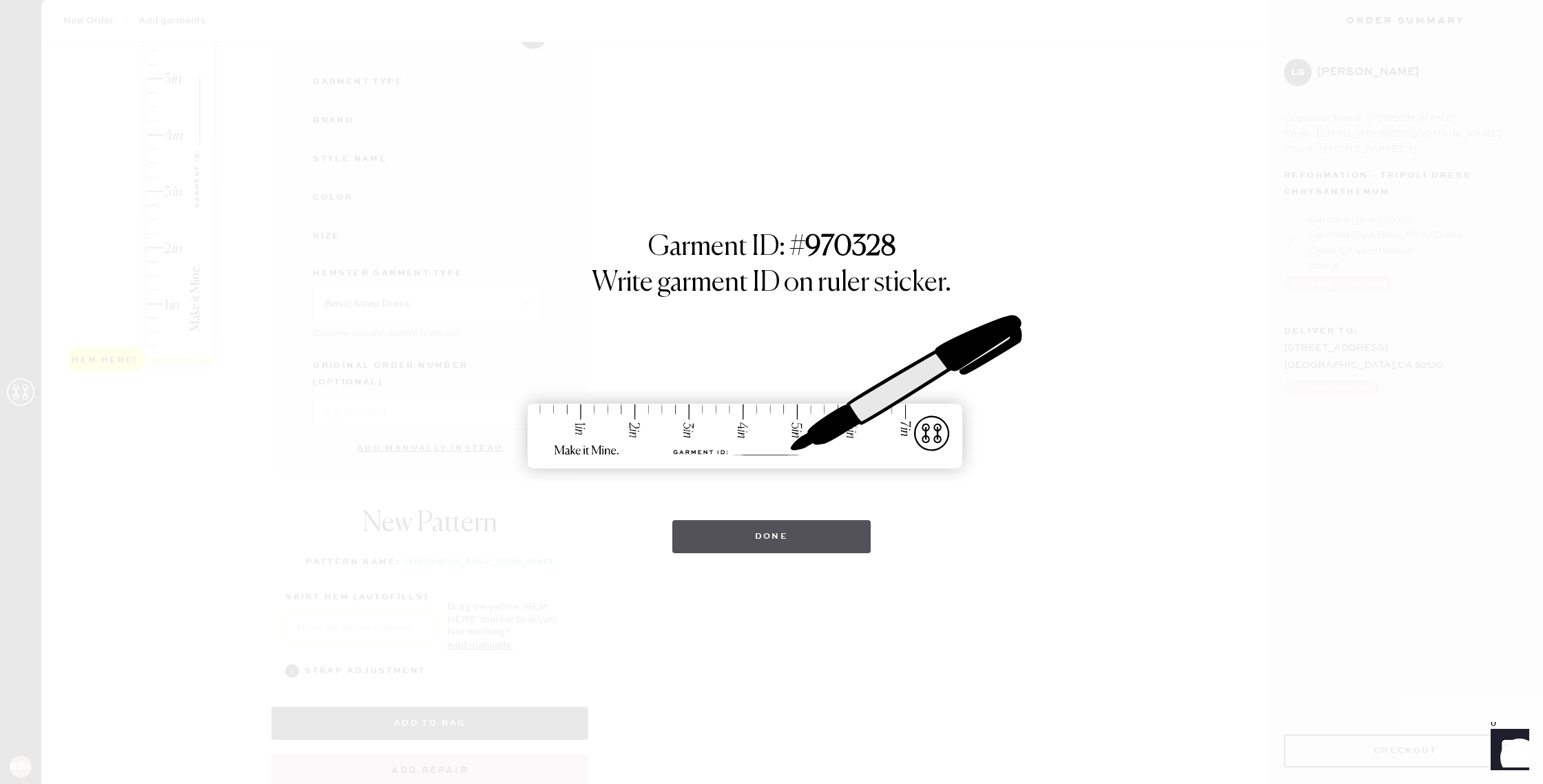
click at [775, 526] on button "Done" at bounding box center [772, 536] width 199 height 33
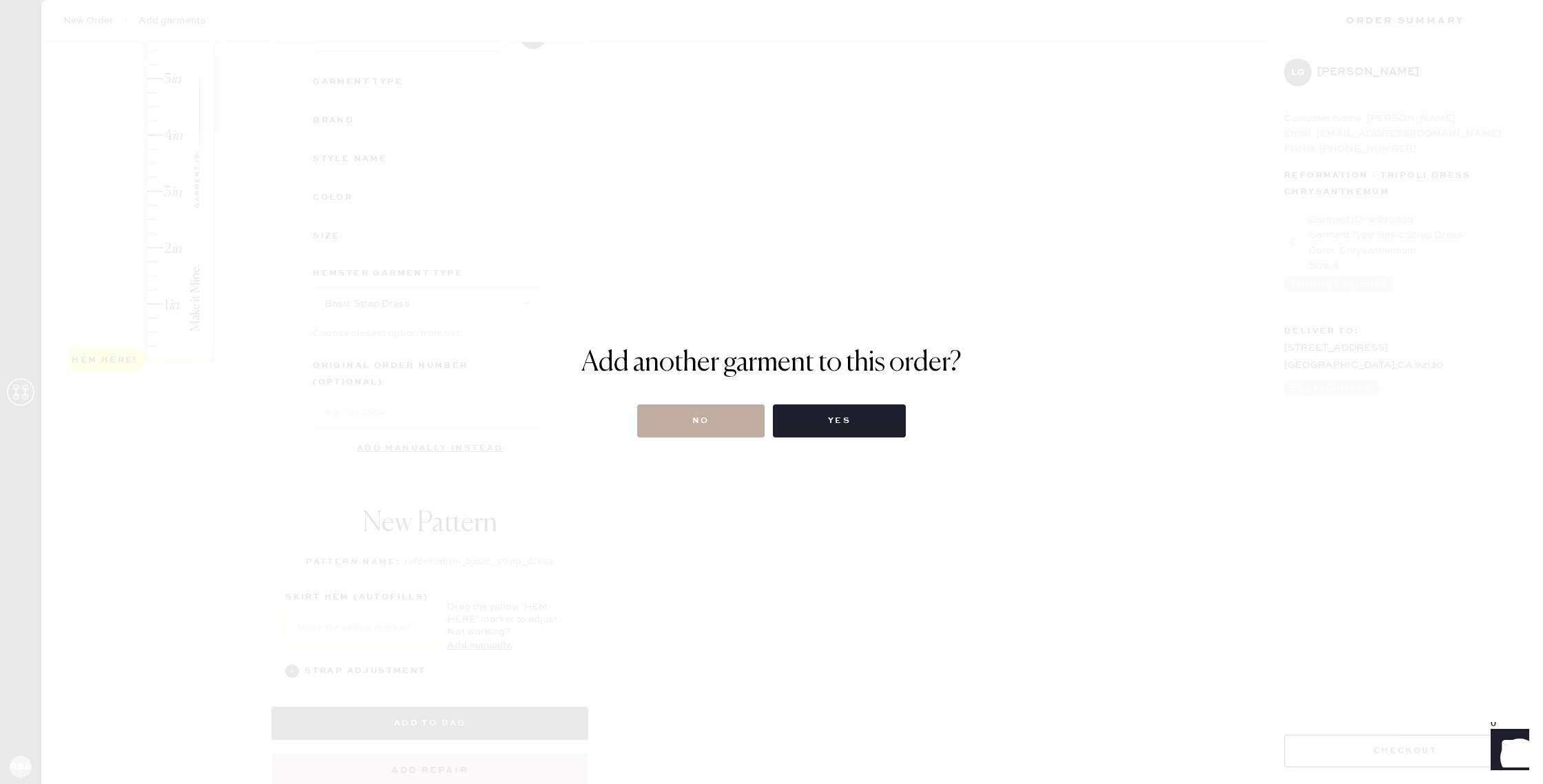
click at [720, 423] on button "No" at bounding box center [700, 420] width 128 height 33
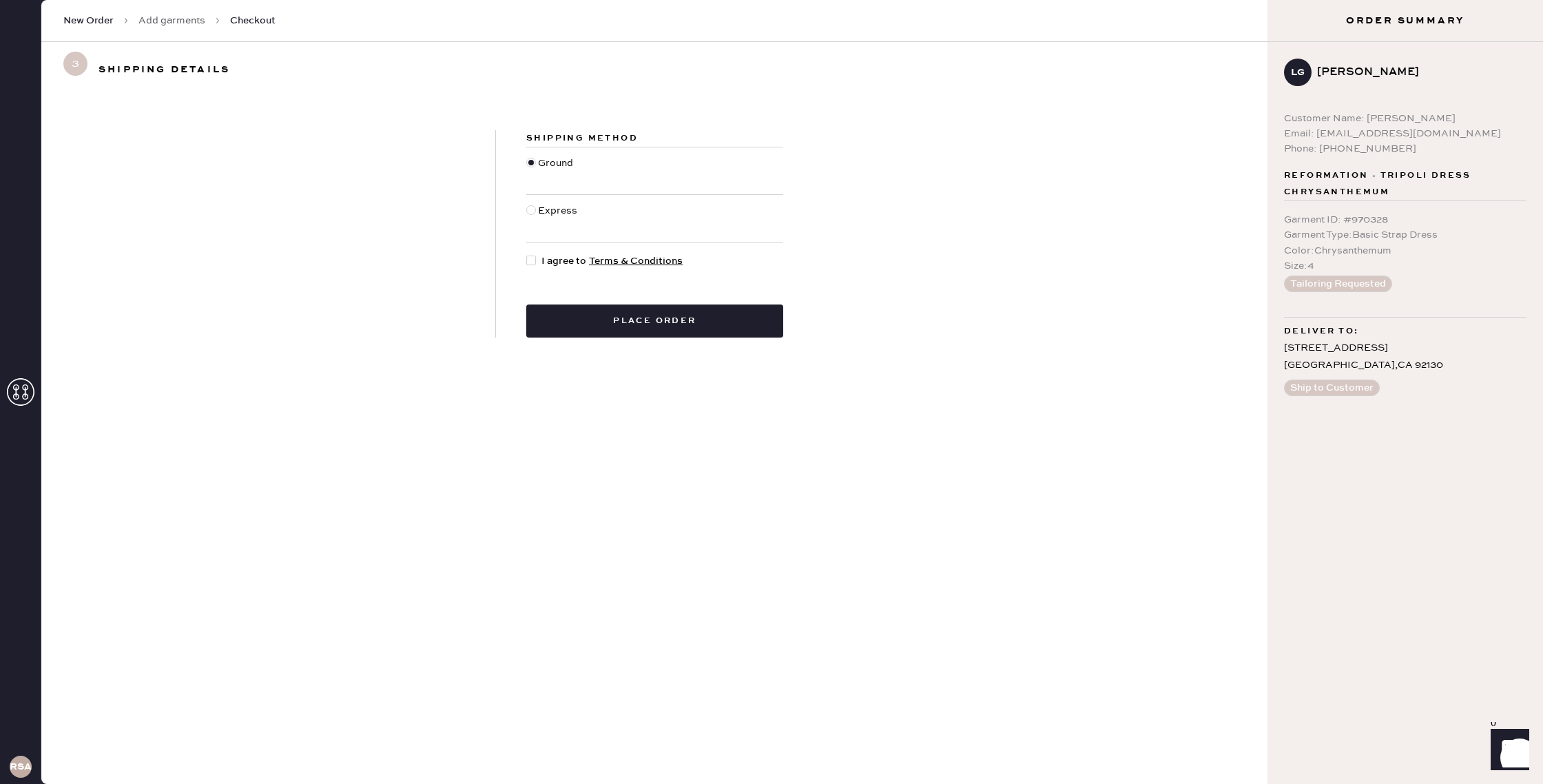
click at [564, 259] on span "I agree to Terms & Conditions" at bounding box center [612, 261] width 142 height 15
click at [527, 255] on input "I agree to Terms & Conditions" at bounding box center [526, 254] width 1 height 1
checkbox input "true"
click at [630, 320] on button "Place order" at bounding box center [655, 320] width 257 height 33
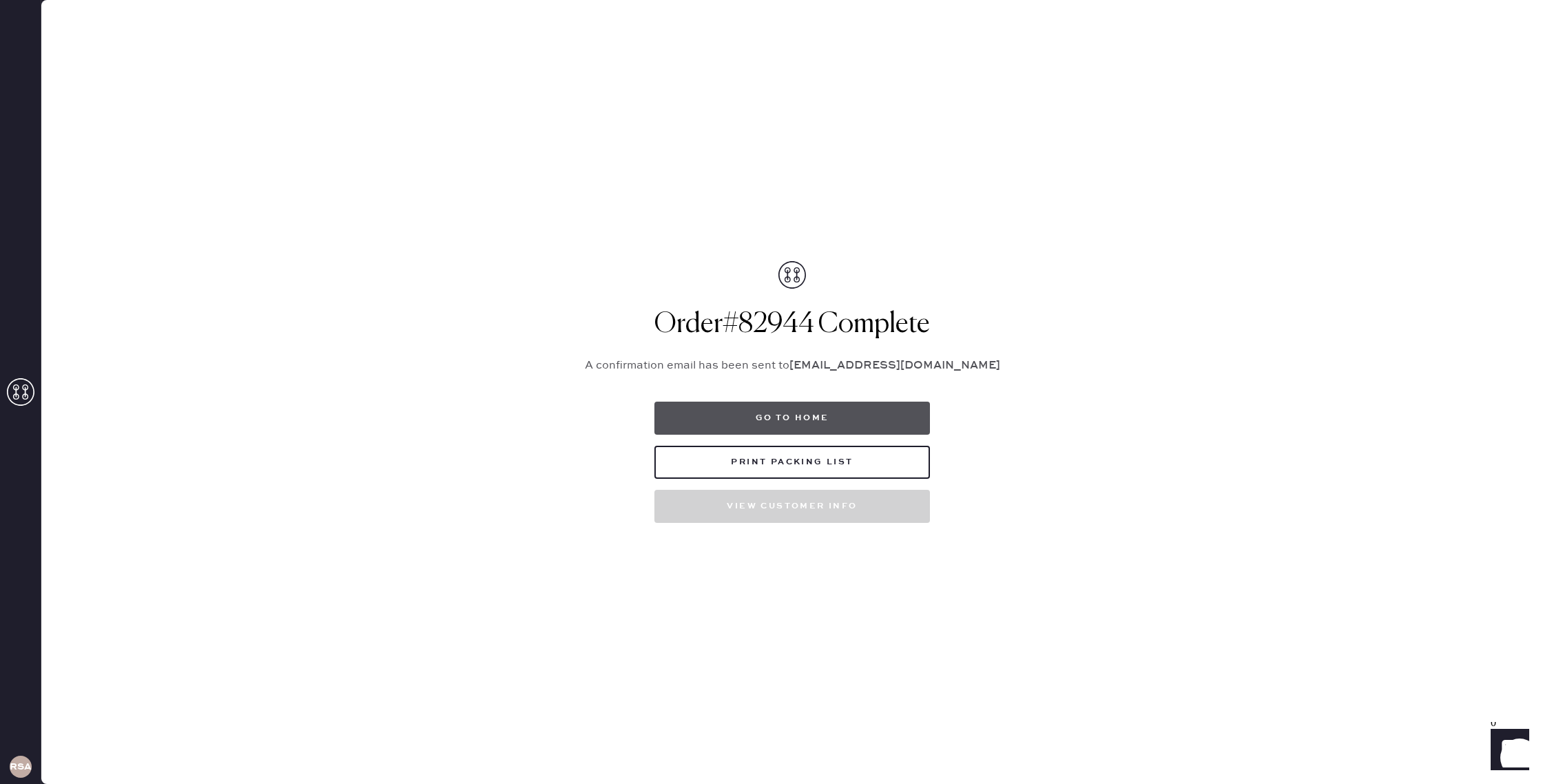
click at [865, 412] on button "Go to home" at bounding box center [792, 418] width 276 height 33
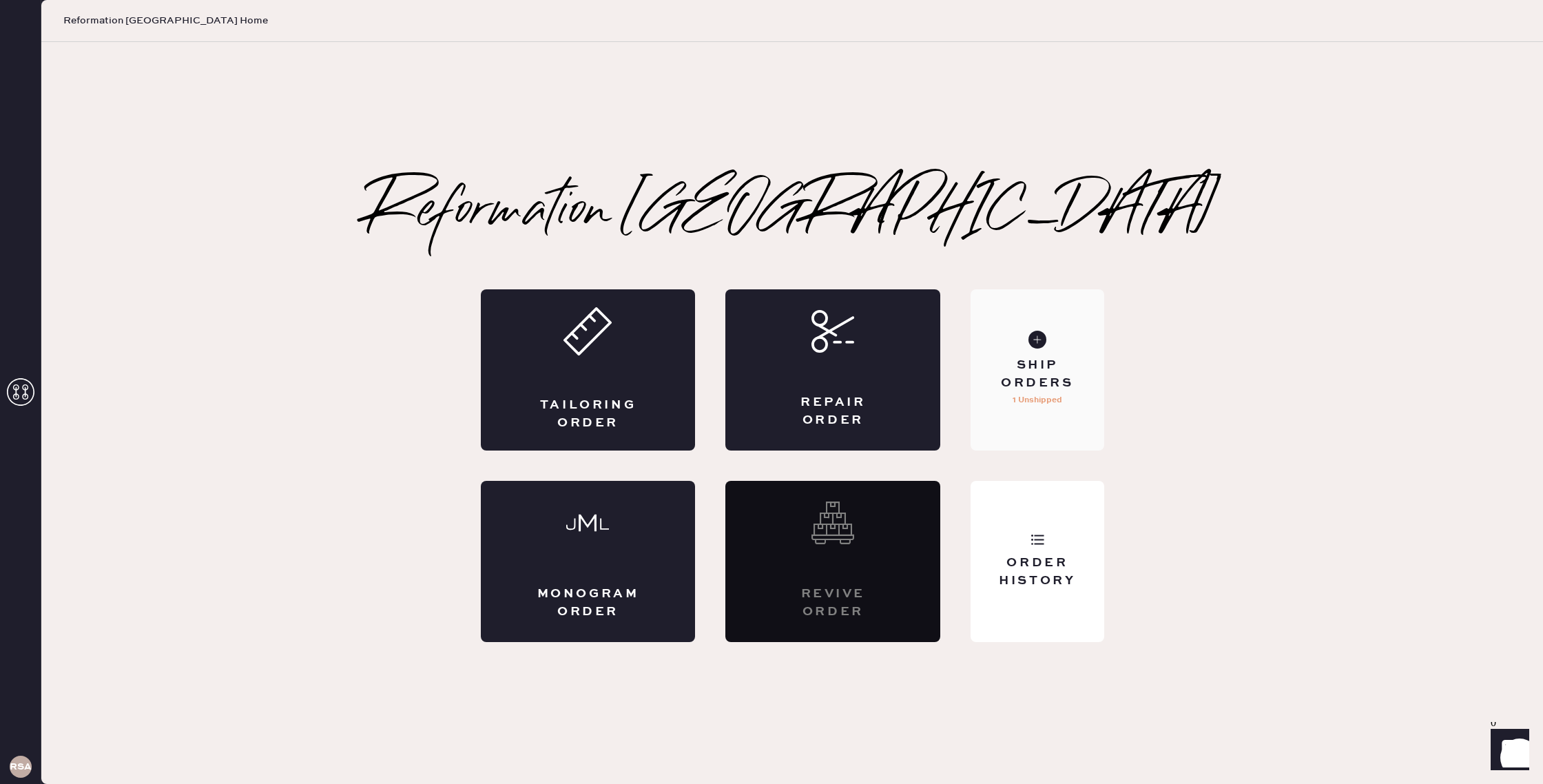
click at [1078, 322] on div "Ship Orders 1 Unshipped" at bounding box center [1036, 370] width 133 height 161
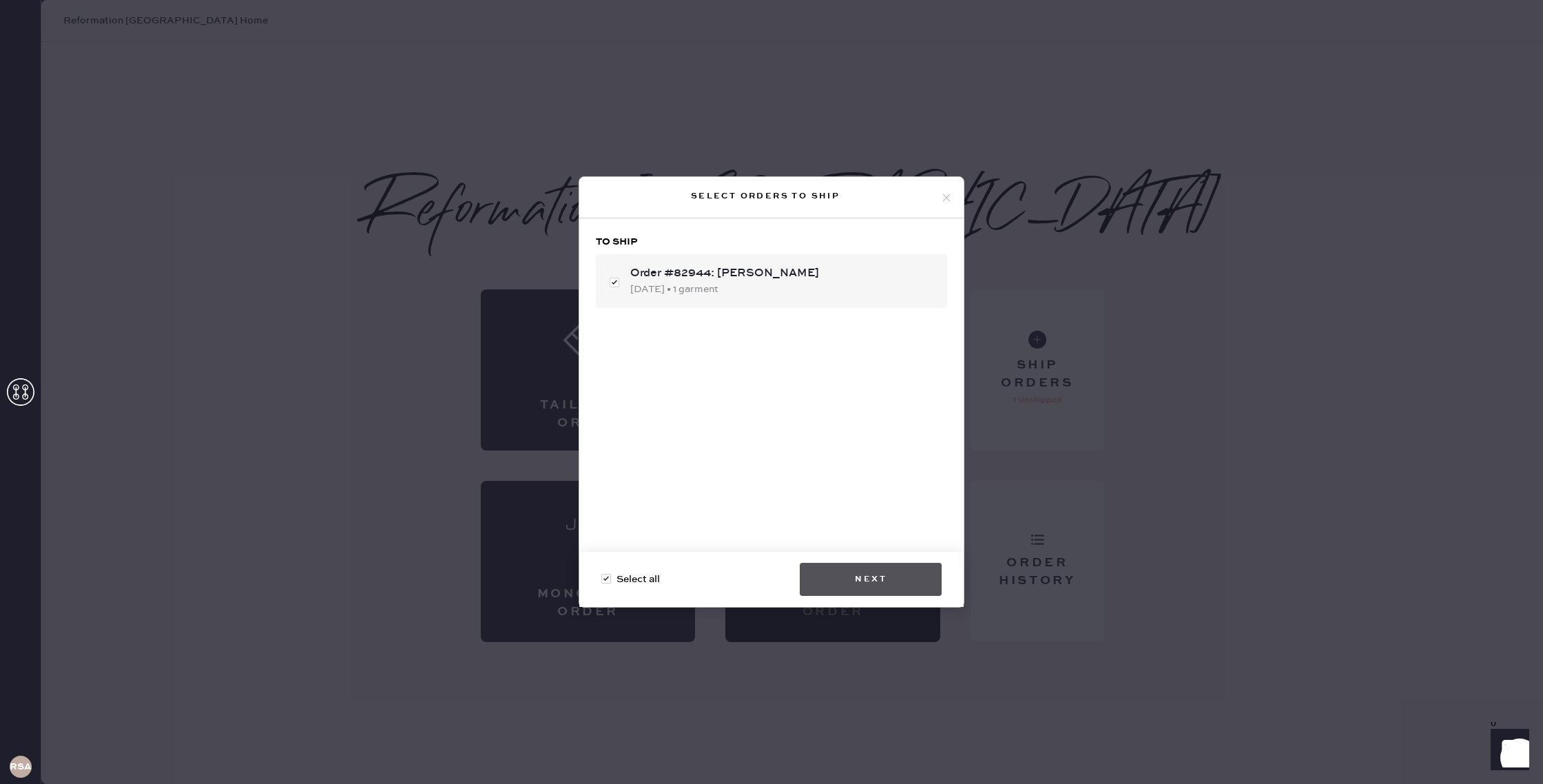
click at [884, 581] on button "Next" at bounding box center [870, 579] width 142 height 33
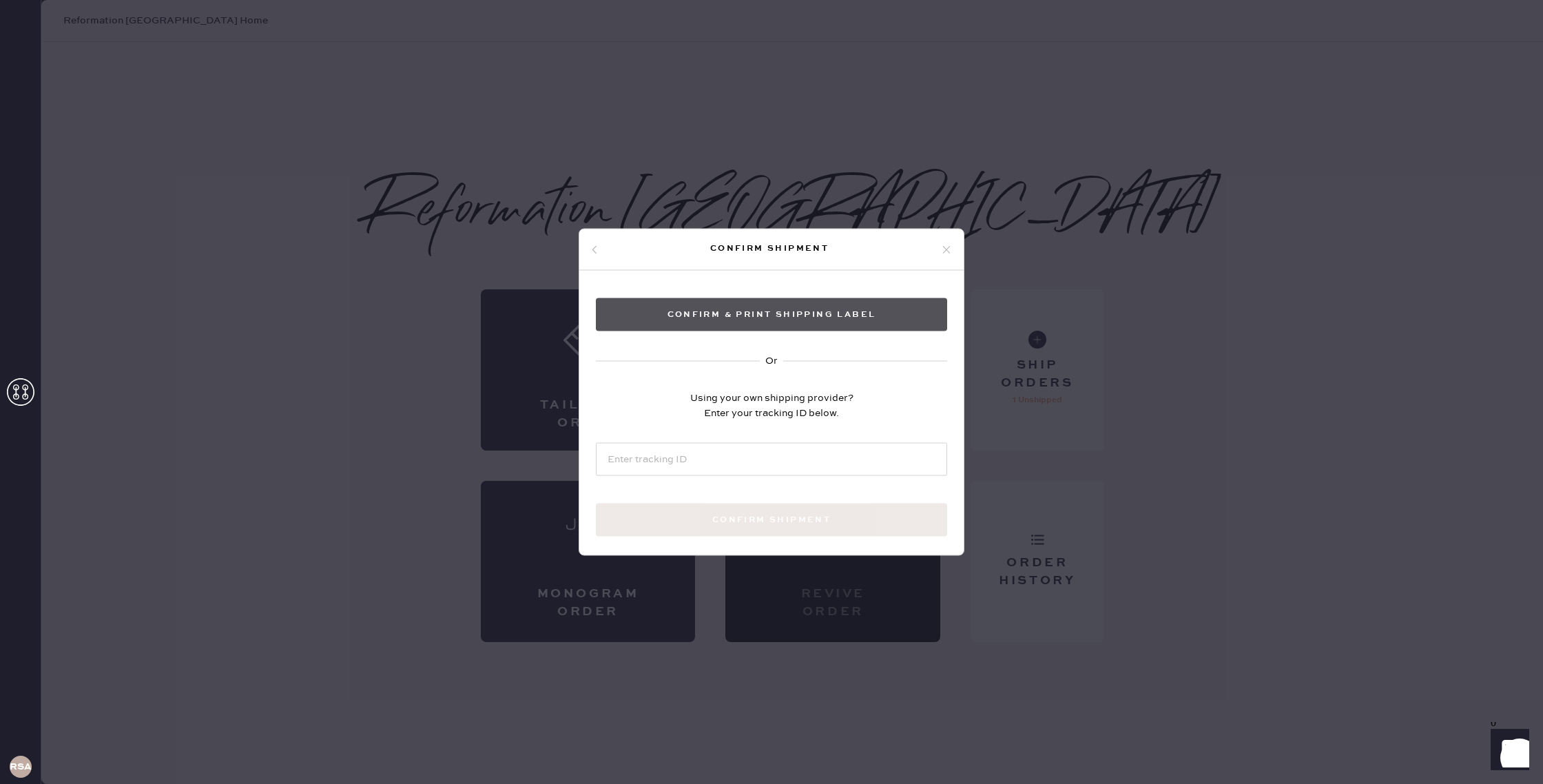
click at [826, 319] on button "Confirm & Print shipping label" at bounding box center [772, 315] width 351 height 33
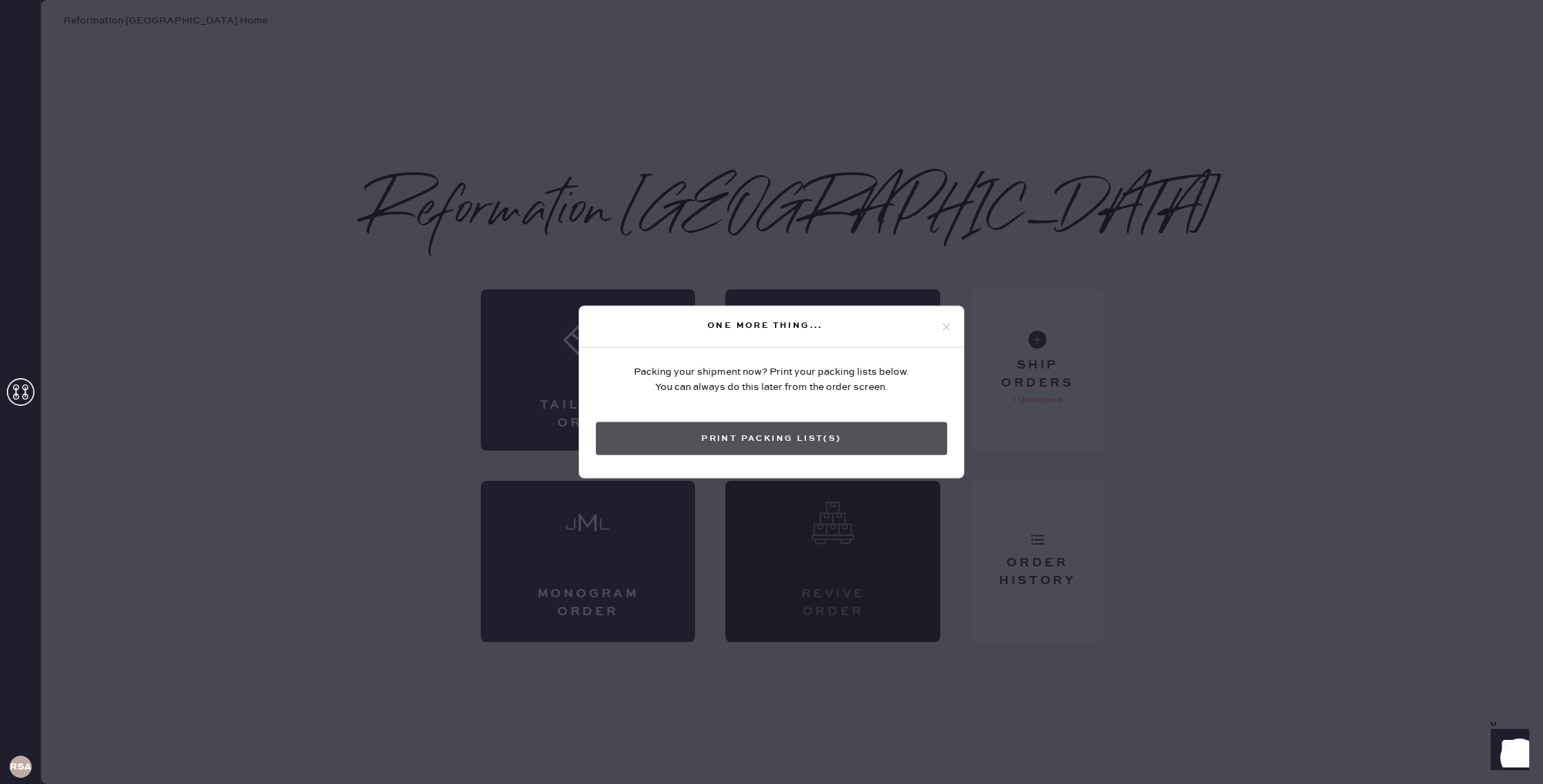
click at [848, 432] on button "Print Packing List(s)" at bounding box center [772, 438] width 351 height 33
